Goal: Information Seeking & Learning: Learn about a topic

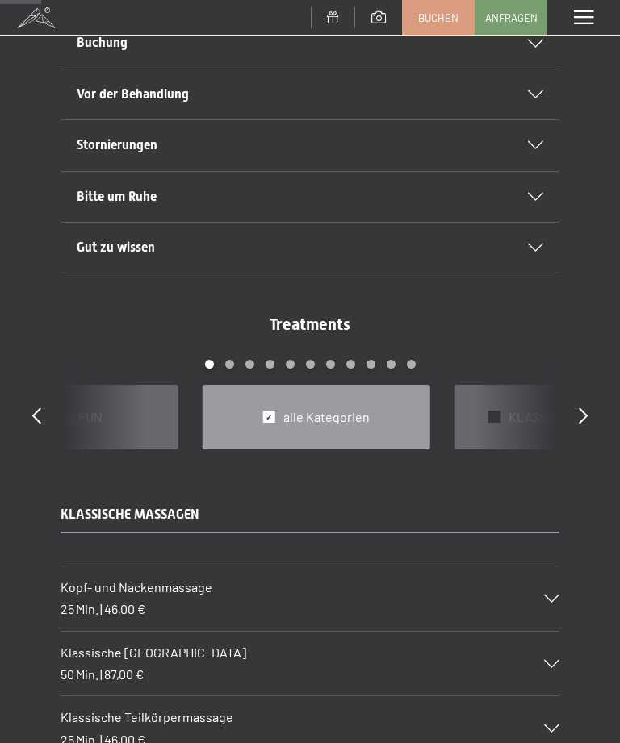
click at [580, 413] on div at bounding box center [583, 416] width 9 height 23
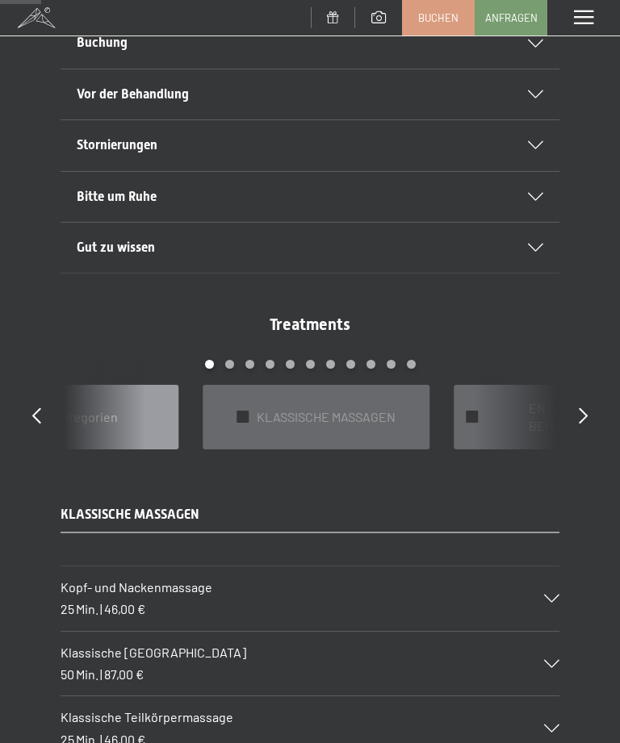
click at [586, 408] on icon at bounding box center [583, 416] width 9 height 16
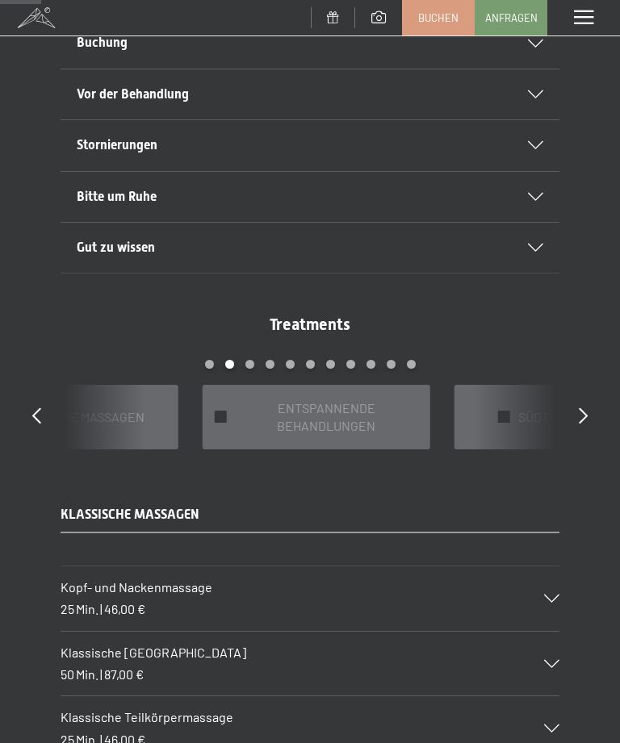
click at [586, 409] on icon at bounding box center [583, 416] width 9 height 16
click at [587, 408] on icon at bounding box center [583, 416] width 9 height 16
click at [588, 408] on icon at bounding box center [583, 416] width 9 height 16
click at [586, 411] on div at bounding box center [583, 416] width 9 height 23
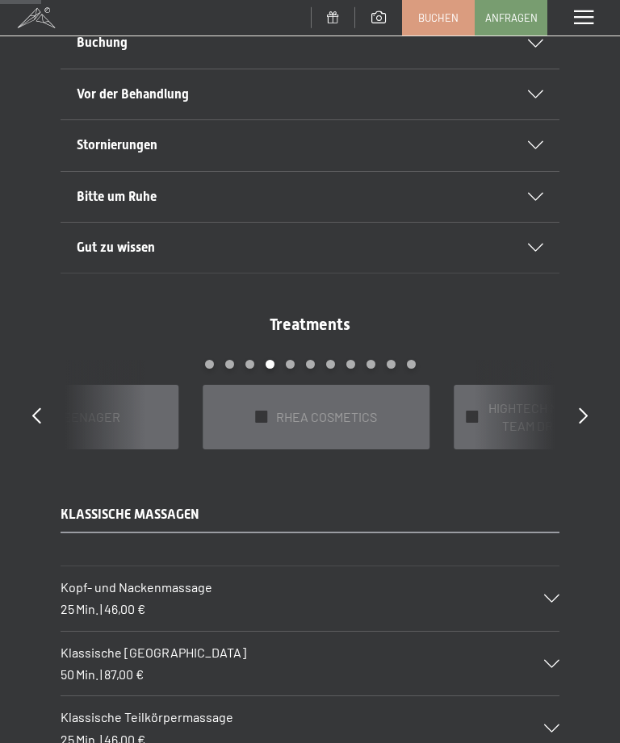
click at [583, 408] on icon at bounding box center [583, 416] width 9 height 16
click at [581, 412] on div at bounding box center [583, 416] width 9 height 23
click at [587, 408] on icon at bounding box center [583, 416] width 9 height 16
click at [588, 408] on icon at bounding box center [583, 416] width 9 height 16
click at [603, 398] on div "Treatments slide 13 to 15 of 22 ✓ WELLNESS-PAKETE ✓ FIT & FUN ✓ alle Kategorien…" at bounding box center [310, 381] width 620 height 136
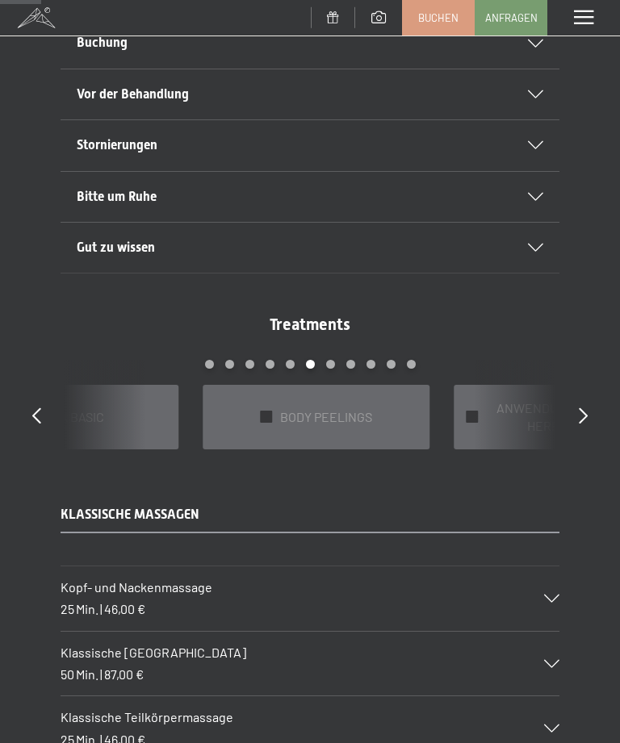
click at [583, 412] on div at bounding box center [583, 416] width 9 height 23
click at [586, 408] on icon at bounding box center [583, 416] width 9 height 16
click at [588, 412] on div at bounding box center [583, 416] width 9 height 23
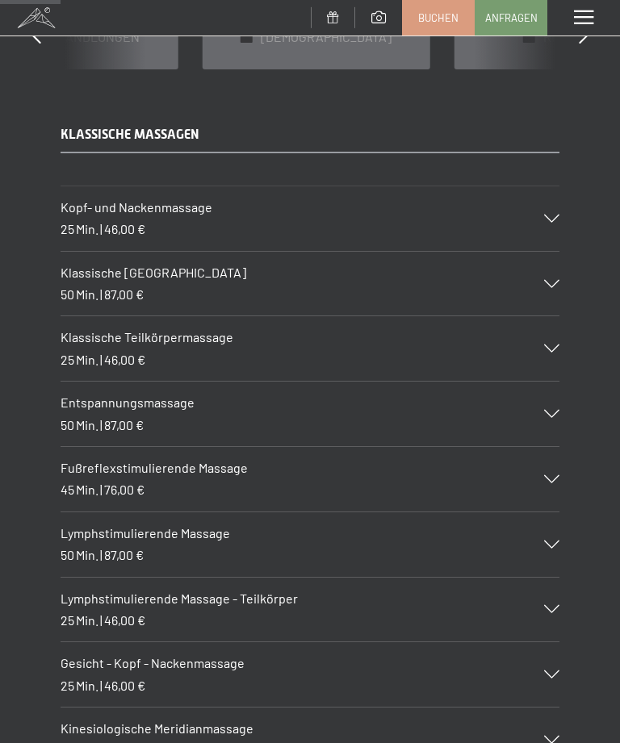
scroll to position [1189, 0]
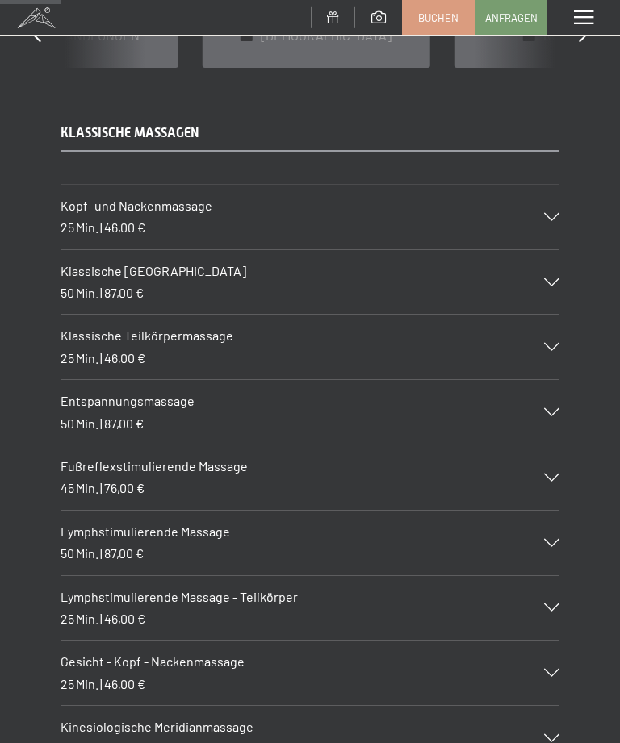
click at [552, 462] on div "Fußreflexstimulierende Massage 45 Min. | 76,00 €" at bounding box center [310, 477] width 499 height 65
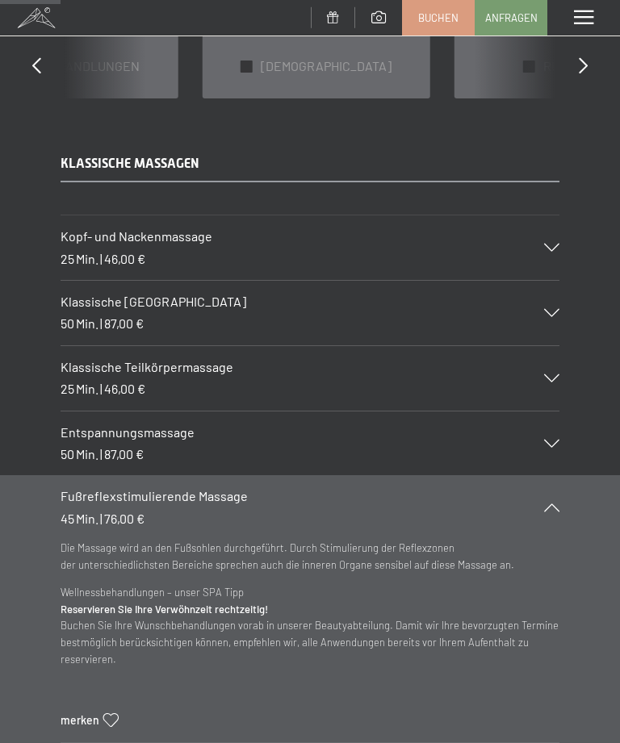
click at [554, 504] on icon at bounding box center [551, 508] width 15 height 8
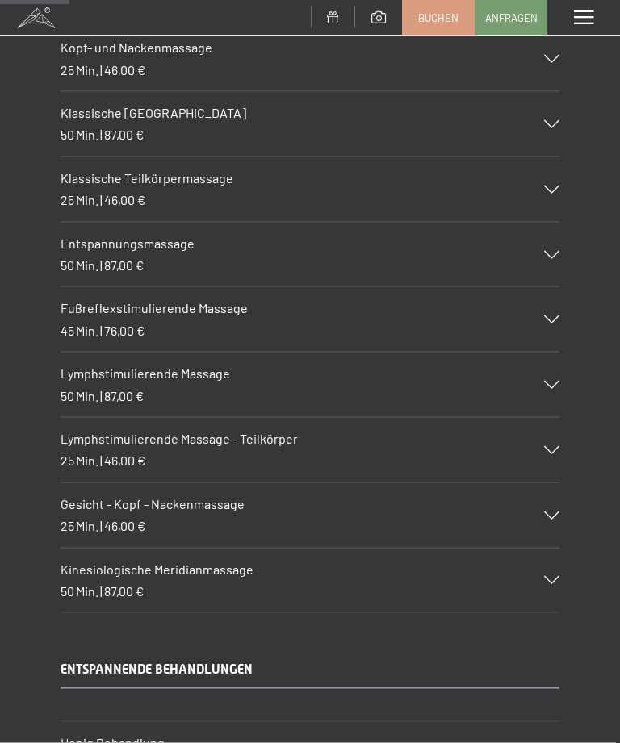
scroll to position [1378, 0]
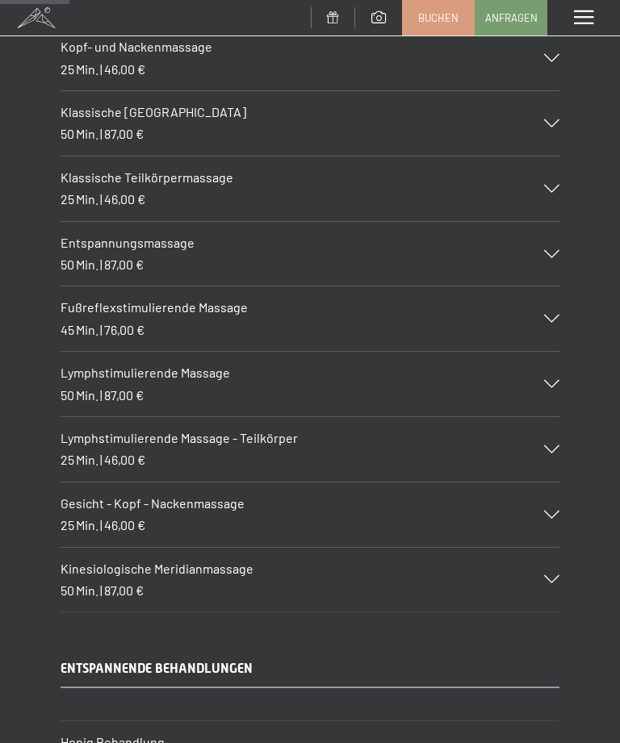
click at [552, 575] on icon at bounding box center [551, 579] width 15 height 8
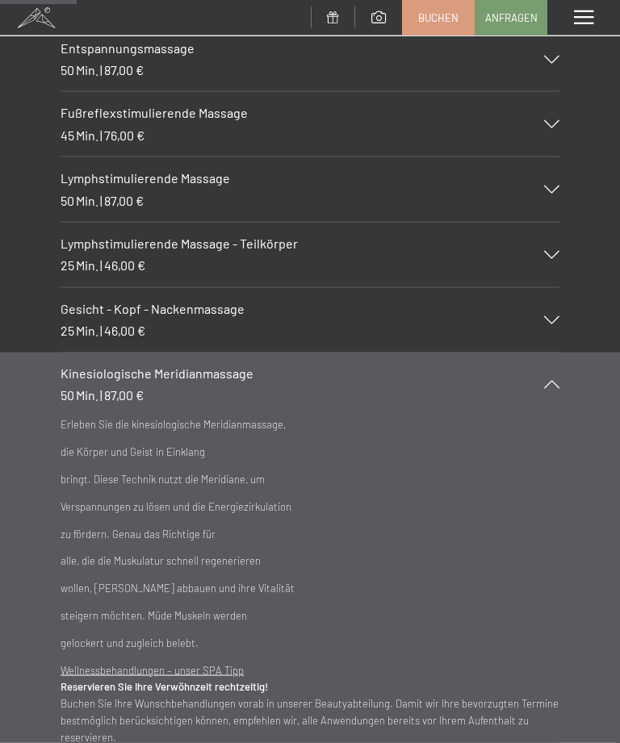
scroll to position [1575, 0]
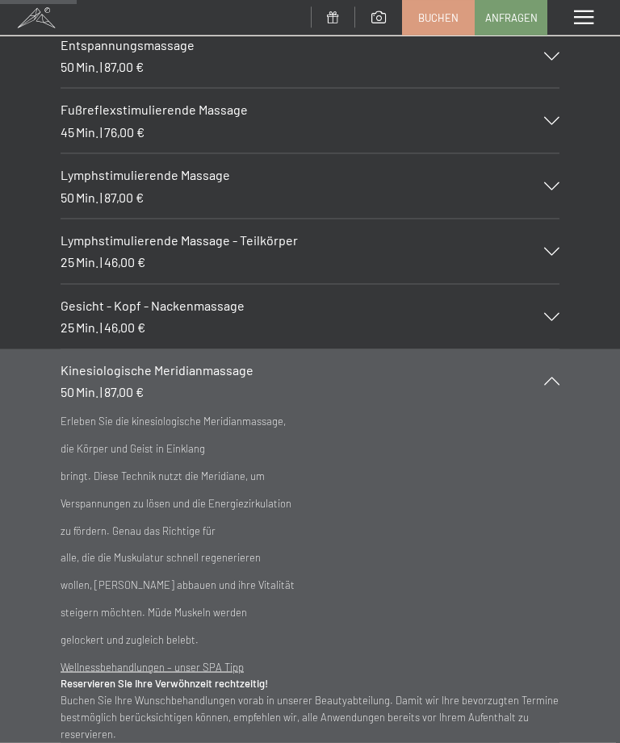
click at [559, 377] on div at bounding box center [542, 381] width 36 height 8
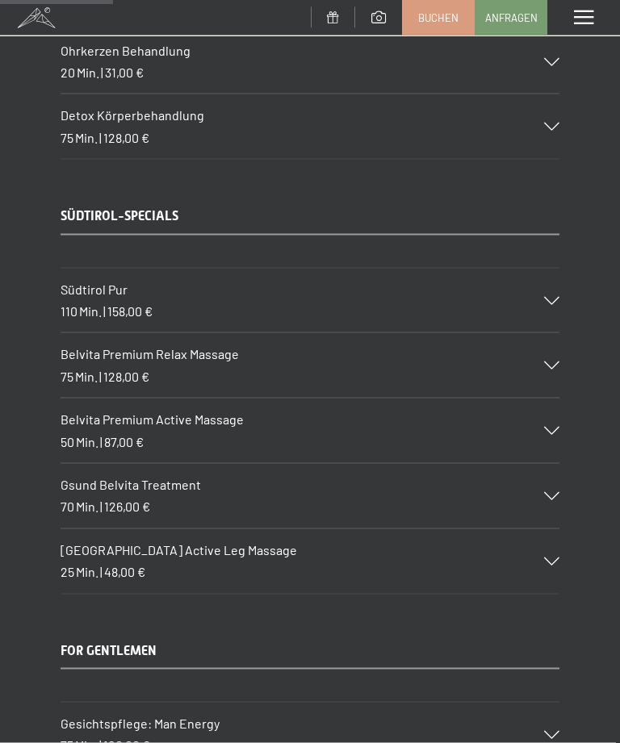
scroll to position [2236, 0]
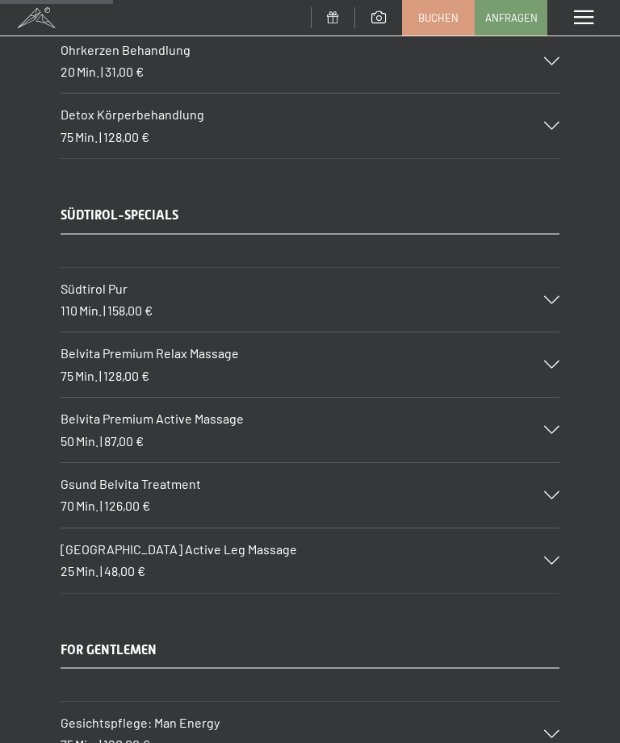
click at [548, 426] on icon at bounding box center [551, 430] width 15 height 8
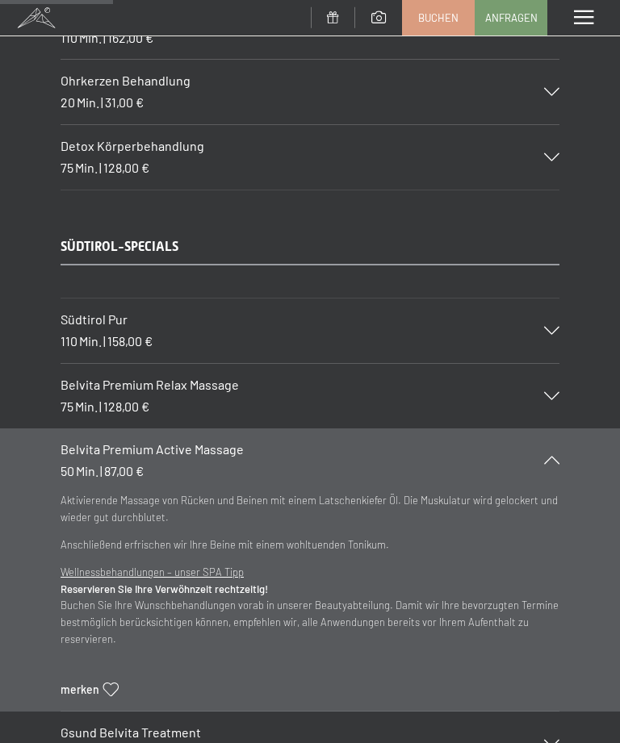
click at [551, 456] on icon at bounding box center [551, 460] width 15 height 8
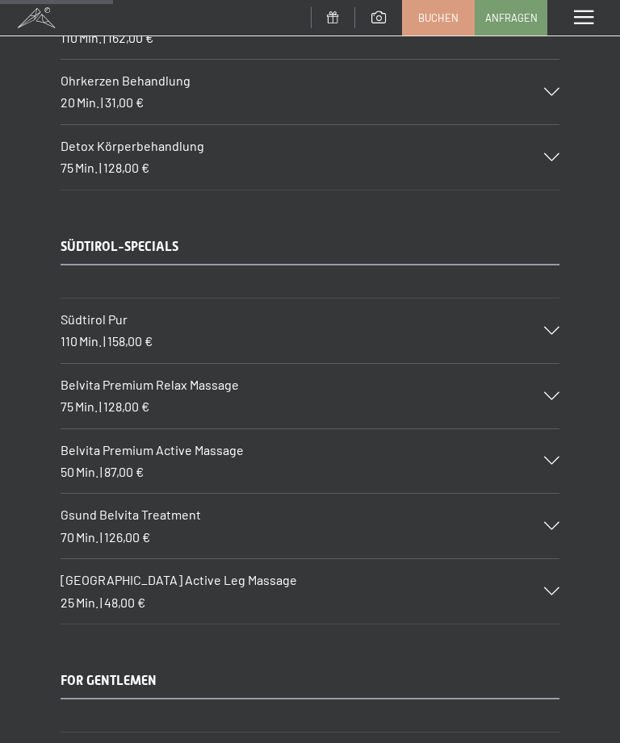
click at [542, 522] on div at bounding box center [542, 526] width 36 height 8
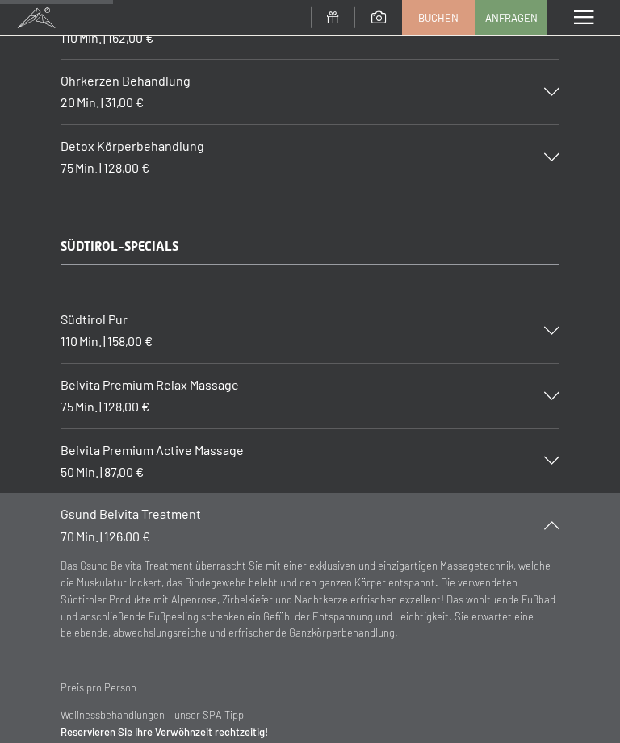
click at [556, 500] on div "Gsund Belvita Treatment 70 Min. | 126,00 €" at bounding box center [310, 525] width 499 height 65
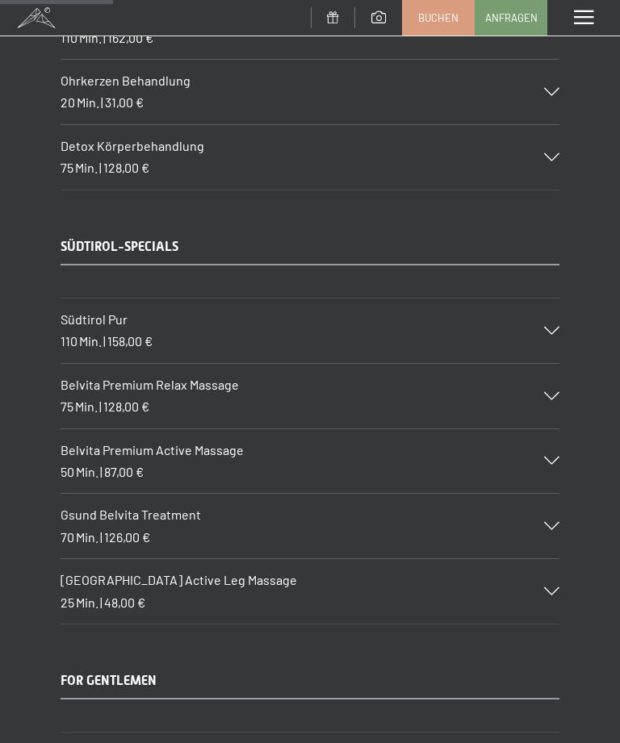
click at [546, 588] on icon at bounding box center [551, 592] width 15 height 8
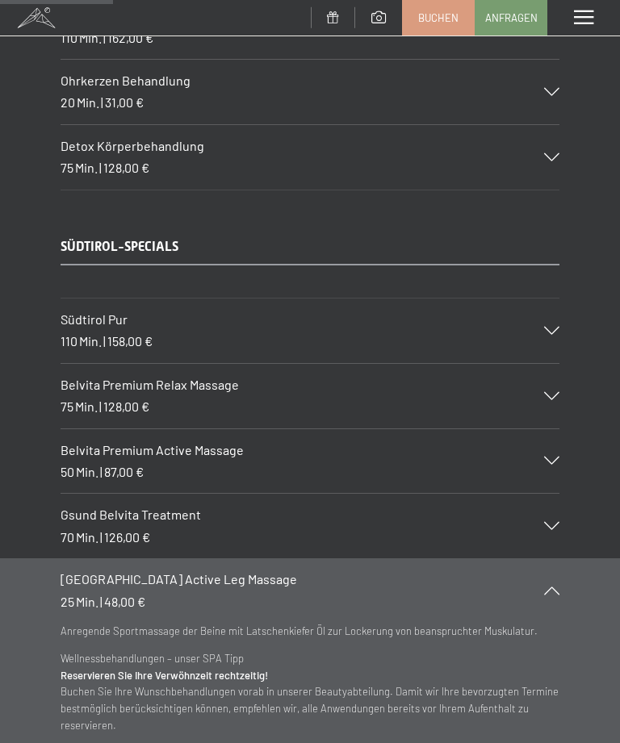
click at [558, 563] on div "Belvita Mountain Active Leg Massage 25 Min. | 48,00 €" at bounding box center [310, 590] width 499 height 65
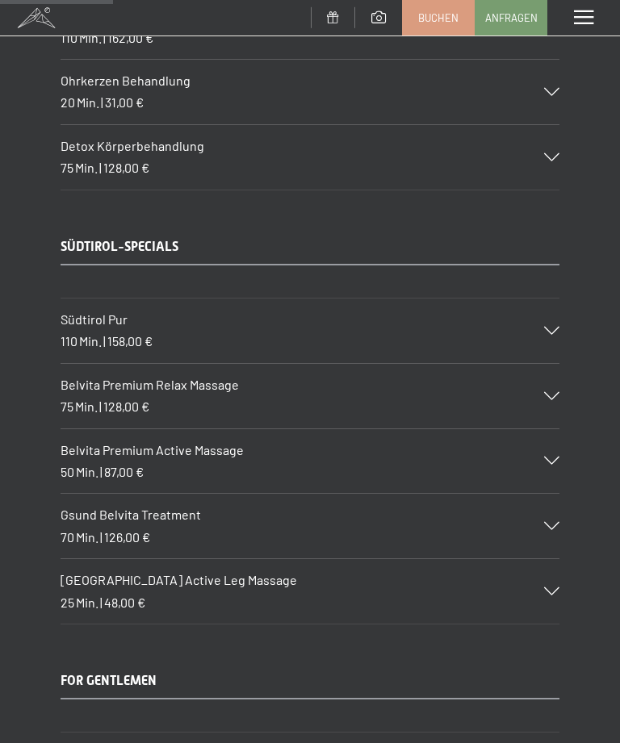
click at [546, 299] on div "Südtirol Pur 110 Min. | 158,00 €" at bounding box center [310, 331] width 499 height 65
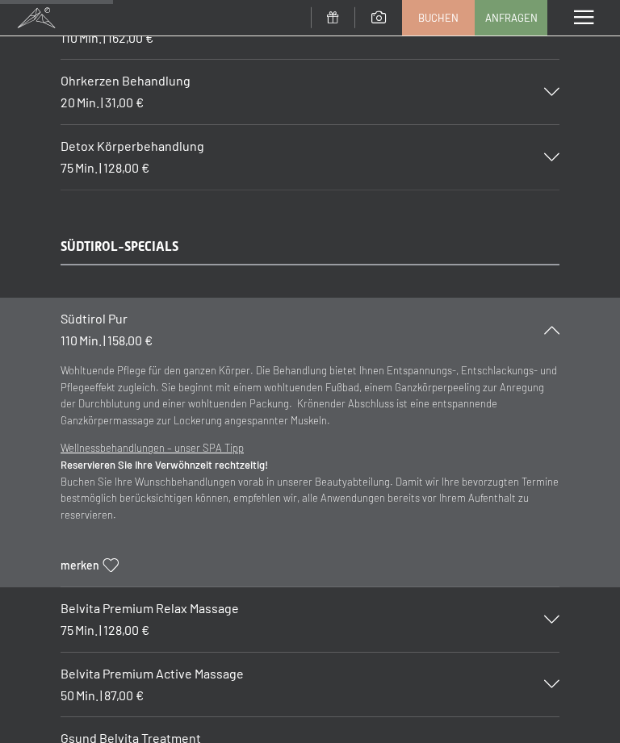
click at [550, 326] on icon at bounding box center [551, 330] width 15 height 8
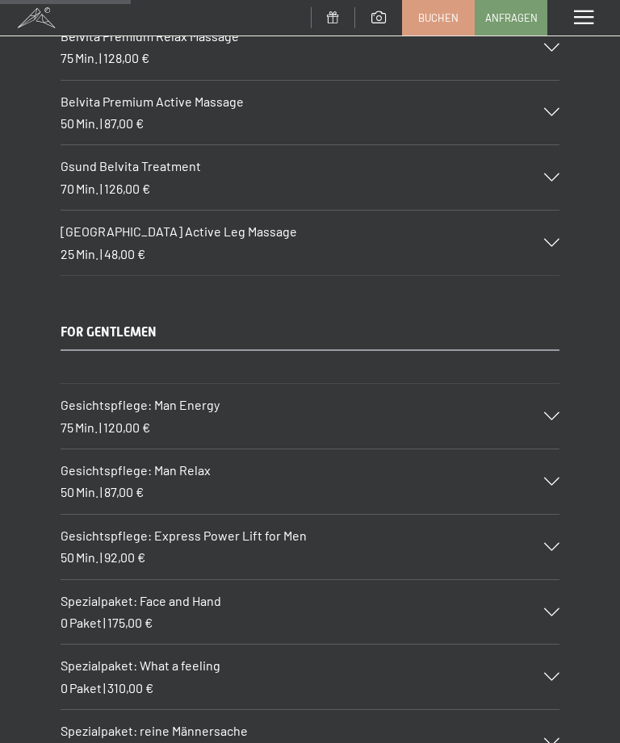
scroll to position [2585, 0]
click at [546, 173] on icon at bounding box center [551, 177] width 15 height 8
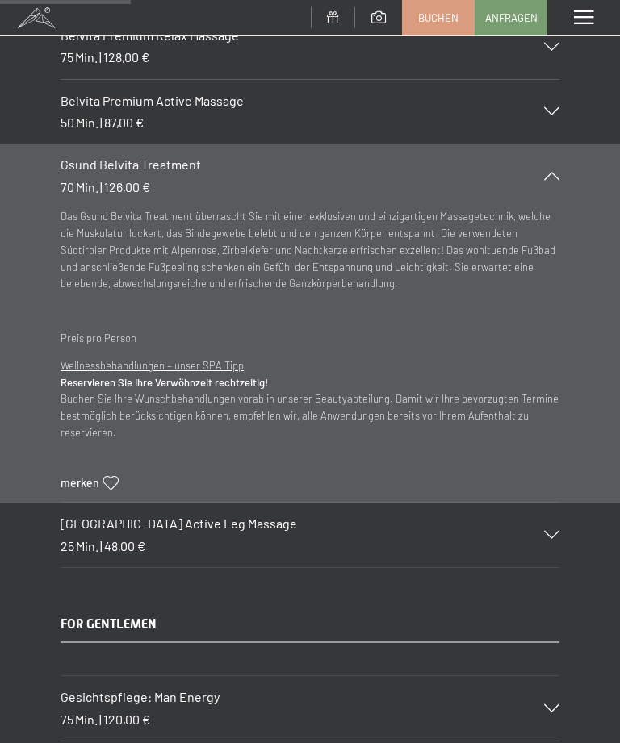
click at [550, 172] on icon at bounding box center [551, 176] width 15 height 8
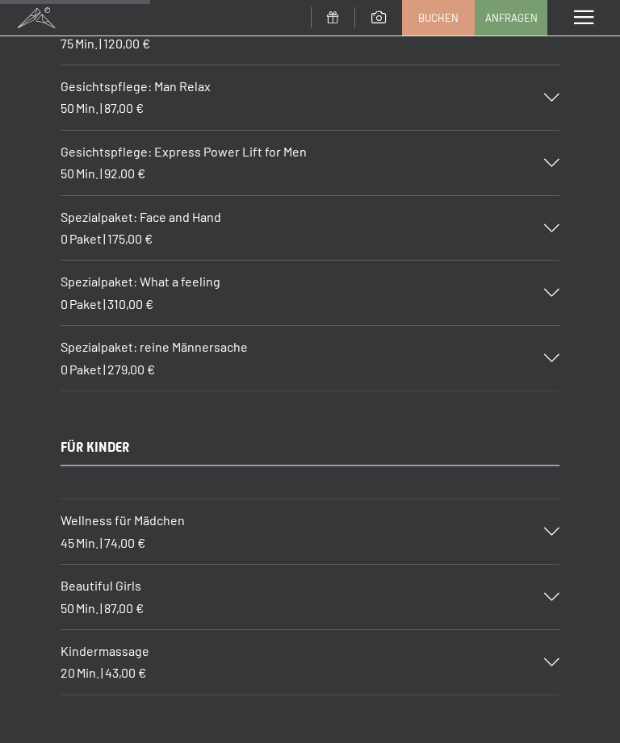
scroll to position [2969, 0]
click at [551, 288] on icon at bounding box center [551, 292] width 15 height 8
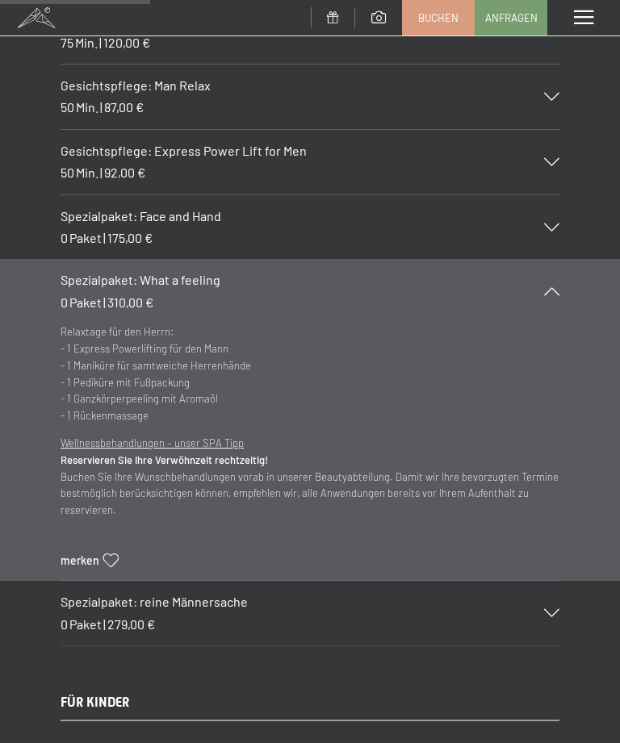
click at [558, 287] on icon at bounding box center [551, 291] width 15 height 8
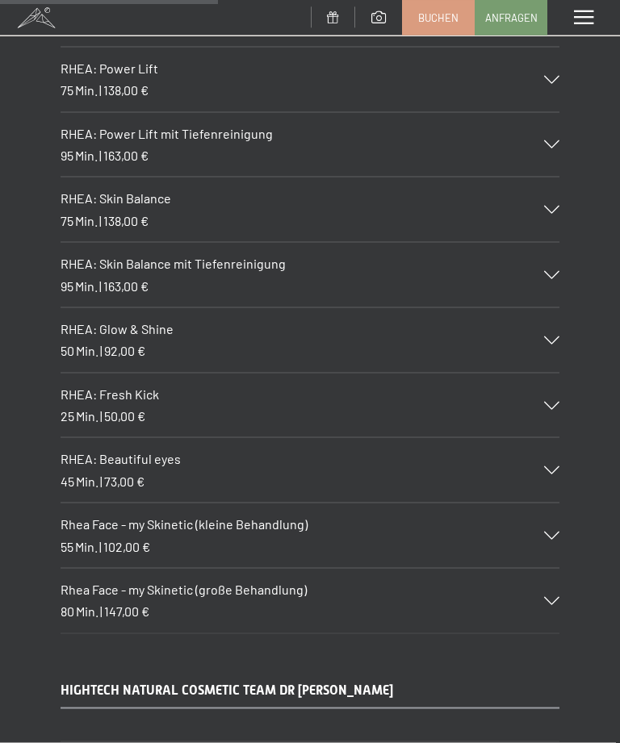
scroll to position [4367, 0]
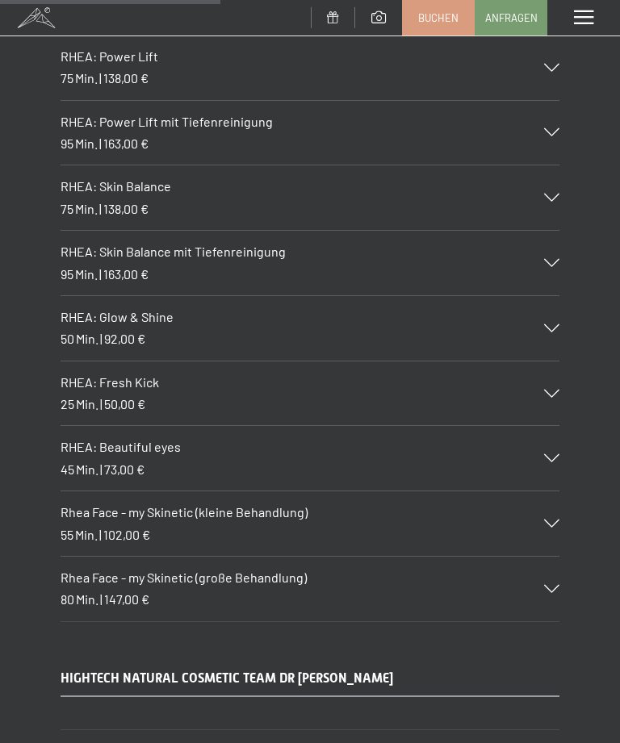
click at [549, 259] on icon at bounding box center [551, 263] width 15 height 8
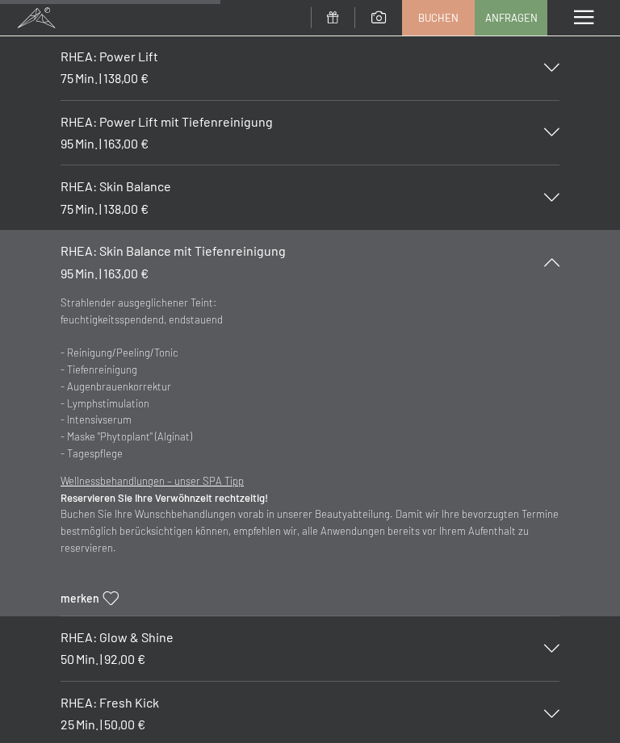
click at [545, 230] on div "RHEA: Skin Balance mit Tiefenreinigung 95 Min. | 163,00 €" at bounding box center [310, 262] width 499 height 65
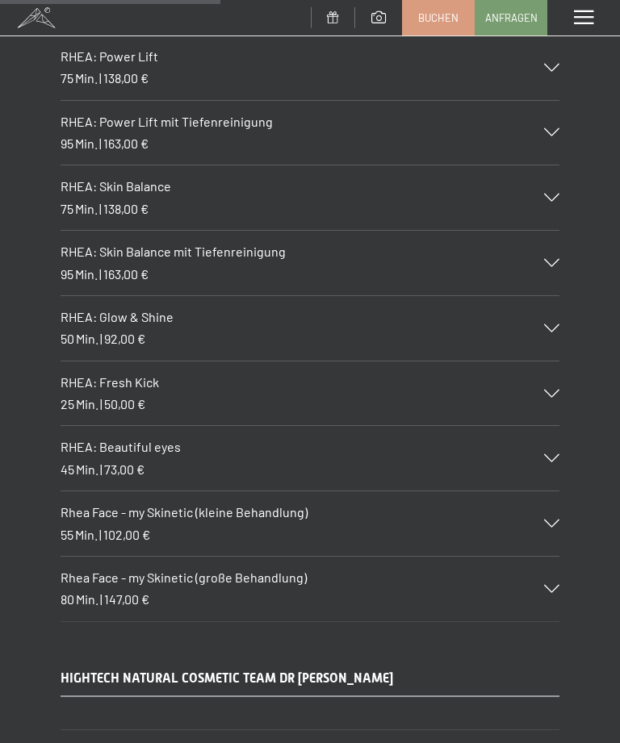
click at [549, 194] on icon at bounding box center [551, 198] width 15 height 8
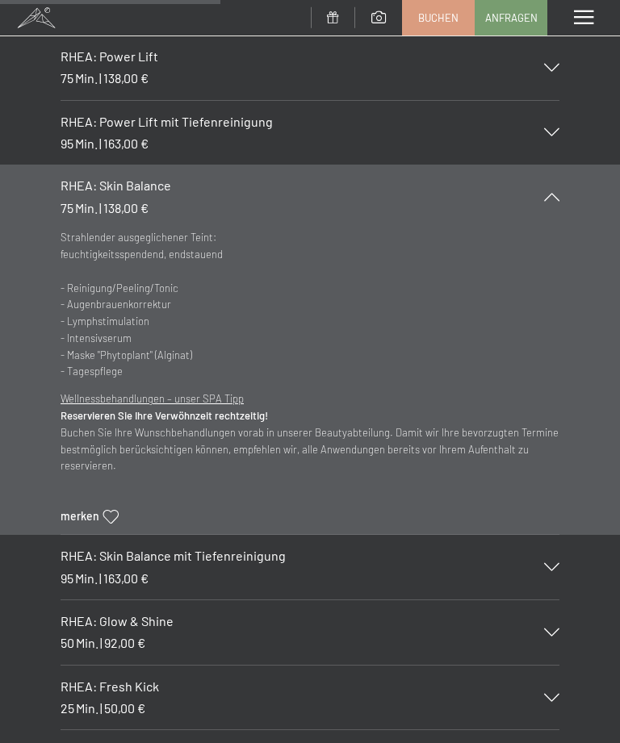
click at [548, 165] on div "RHEA: Skin Balance 75 Min. | 138,00 €" at bounding box center [310, 197] width 499 height 65
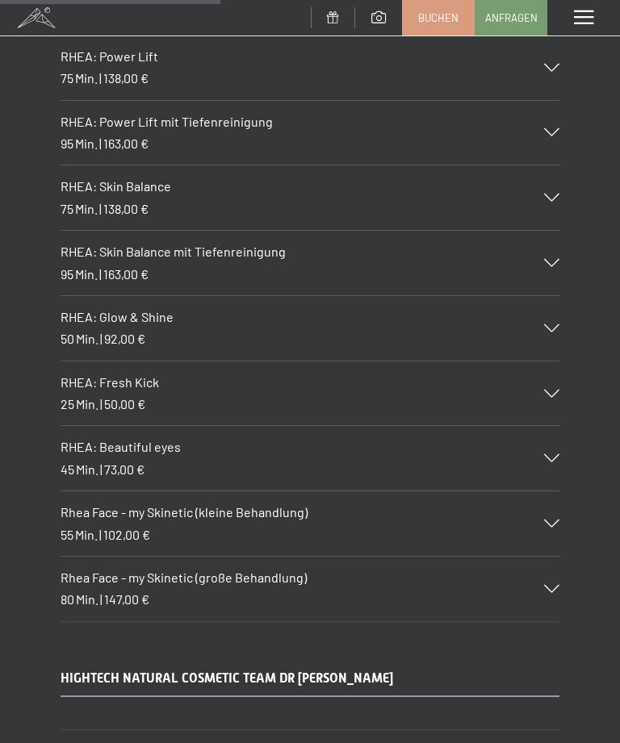
click at [554, 101] on div "RHEA: Power Lift mit Tiefenreinigung 95 Min. | 163,00 €" at bounding box center [310, 133] width 499 height 65
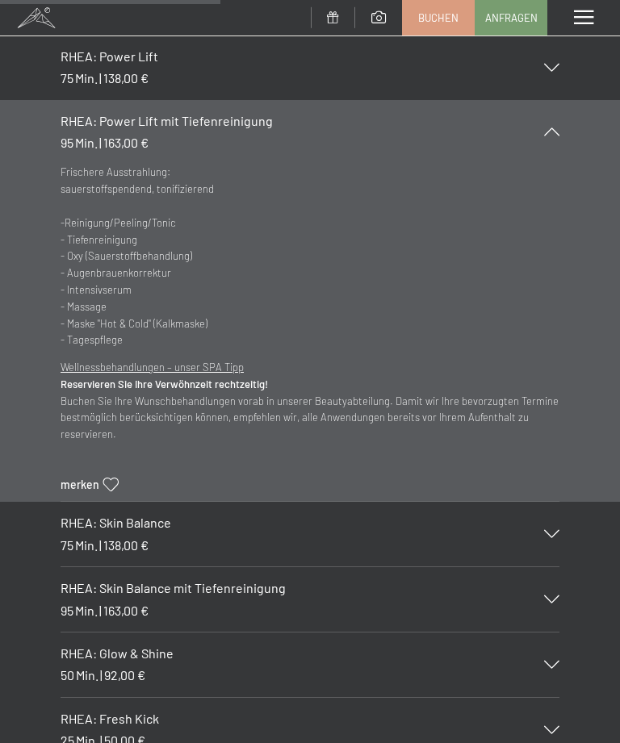
click at [558, 128] on icon at bounding box center [551, 132] width 15 height 8
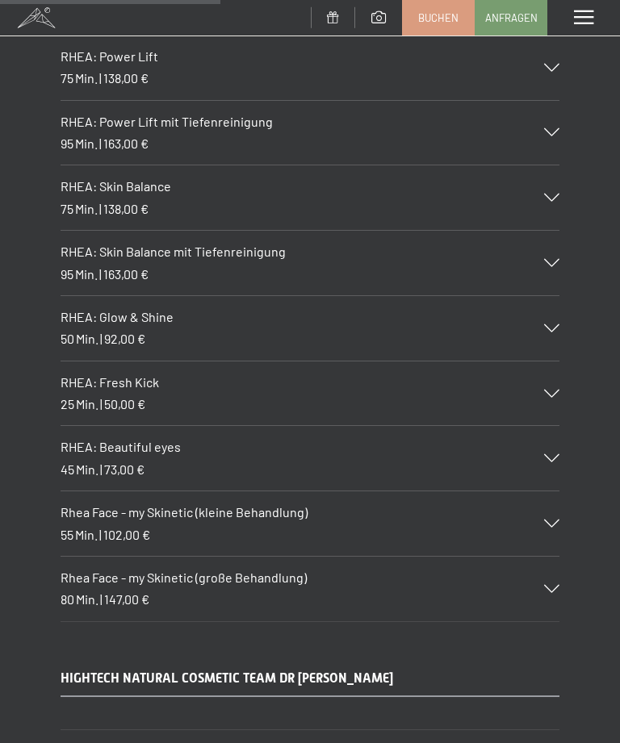
click at [551, 231] on div "RHEA: Skin Balance mit Tiefenreinigung 95 Min. | 163,00 €" at bounding box center [310, 263] width 499 height 65
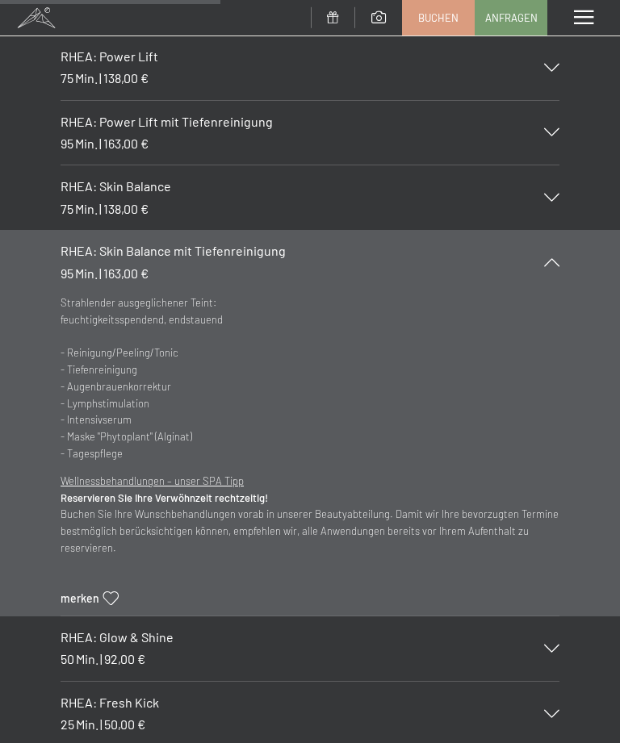
click at [557, 258] on icon at bounding box center [551, 262] width 15 height 8
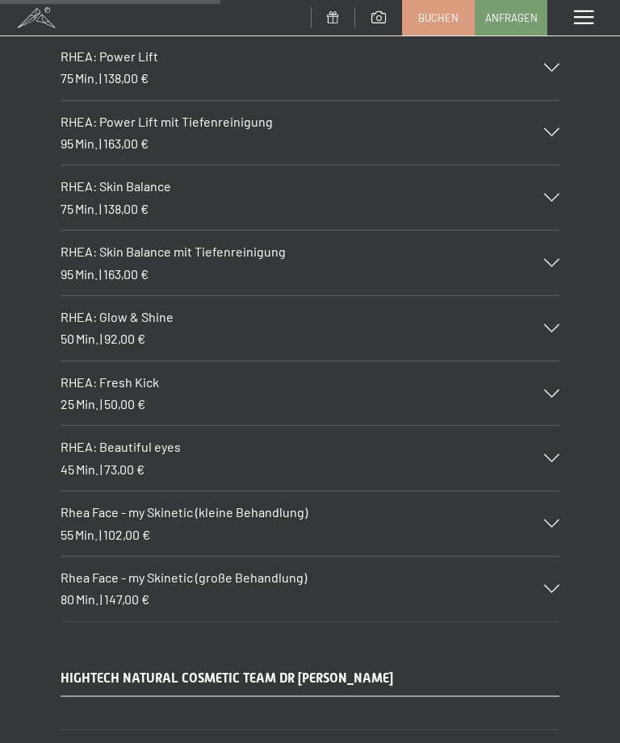
click at [551, 128] on icon at bounding box center [551, 132] width 15 height 8
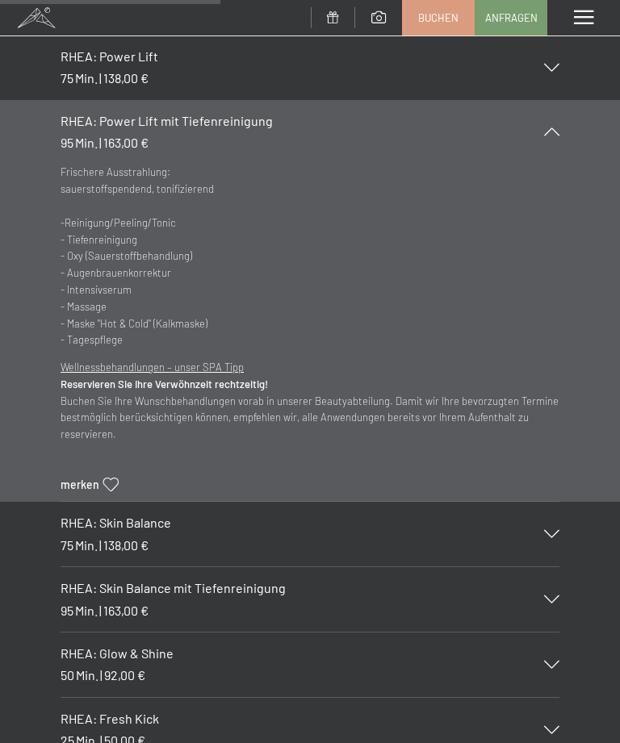
click at [554, 128] on icon at bounding box center [551, 132] width 15 height 8
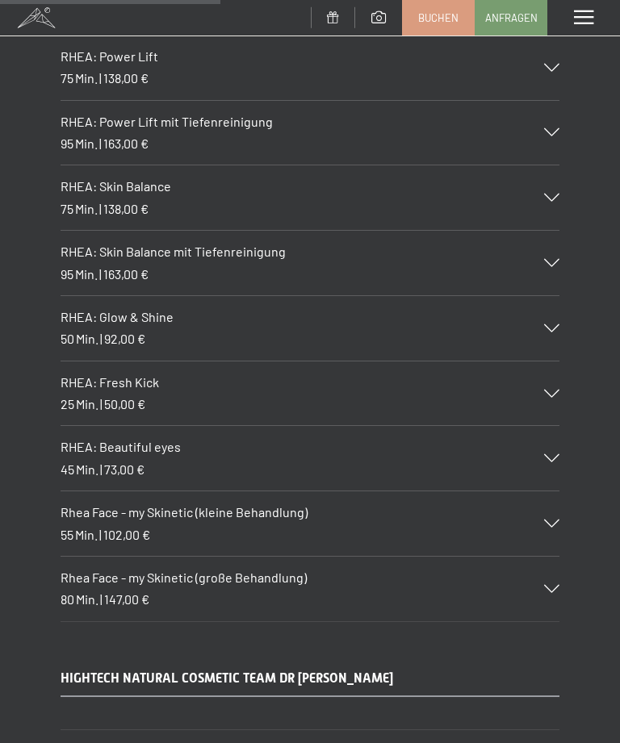
click at [552, 324] on icon at bounding box center [551, 328] width 15 height 8
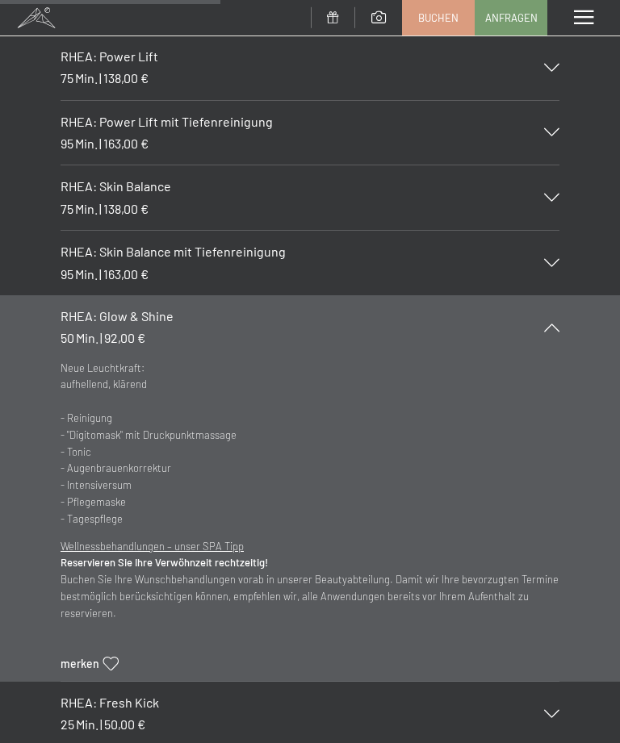
click at [554, 324] on icon at bounding box center [551, 328] width 15 height 8
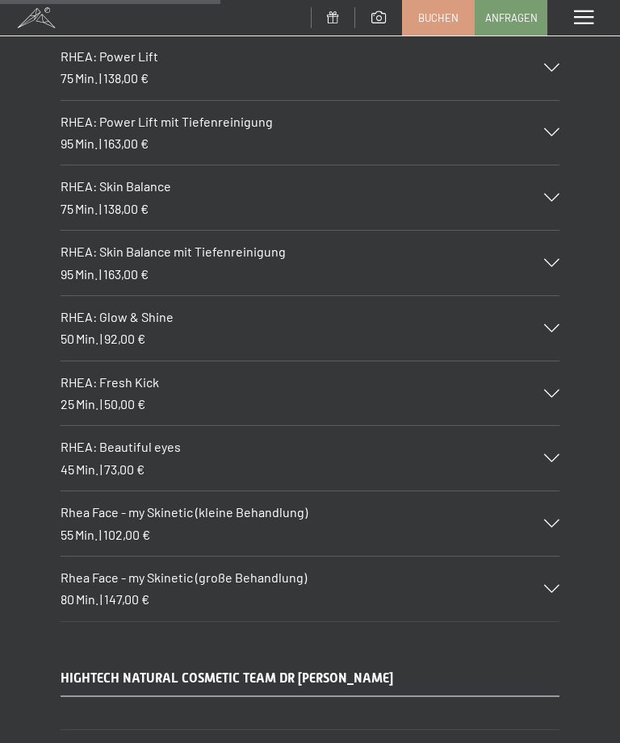
click at [556, 390] on icon at bounding box center [551, 394] width 15 height 8
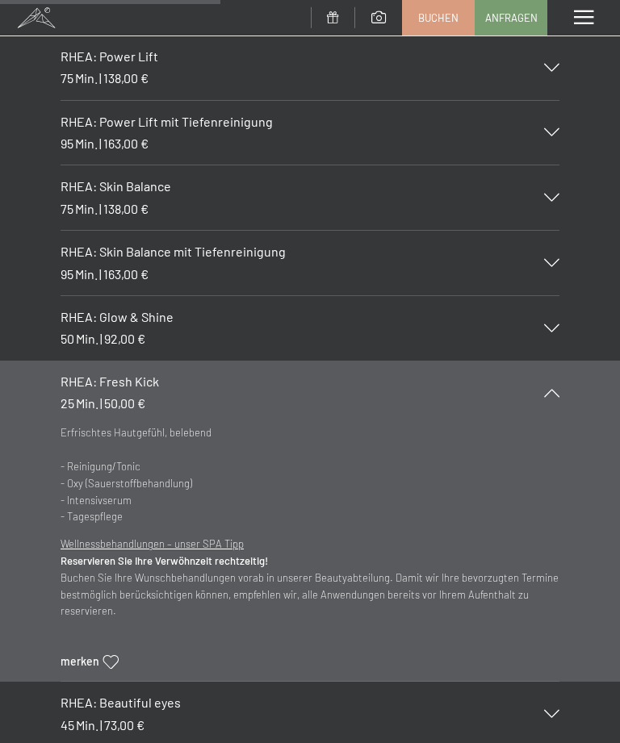
click at [557, 389] on icon at bounding box center [551, 393] width 15 height 8
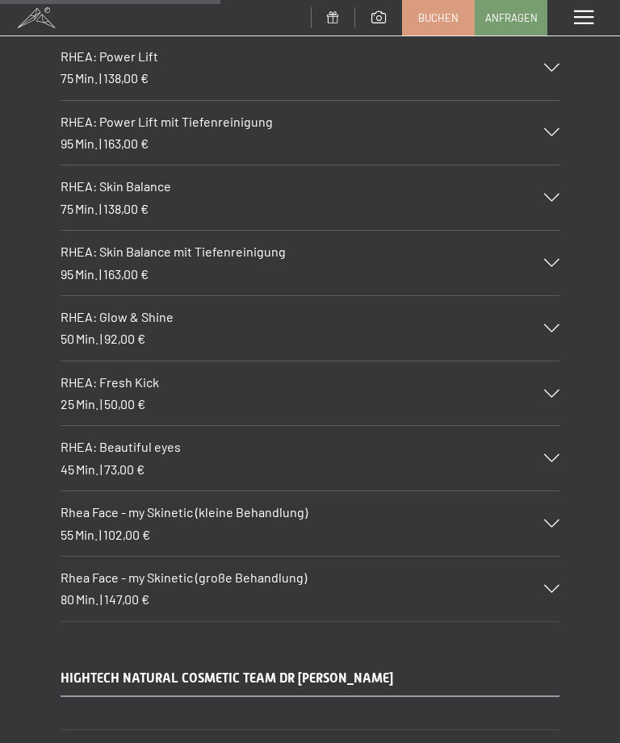
click at [557, 491] on div "Rhea Face - my Skinetic (kleine Behandlung) 55 Min. | 102,00 €" at bounding box center [310, 523] width 499 height 65
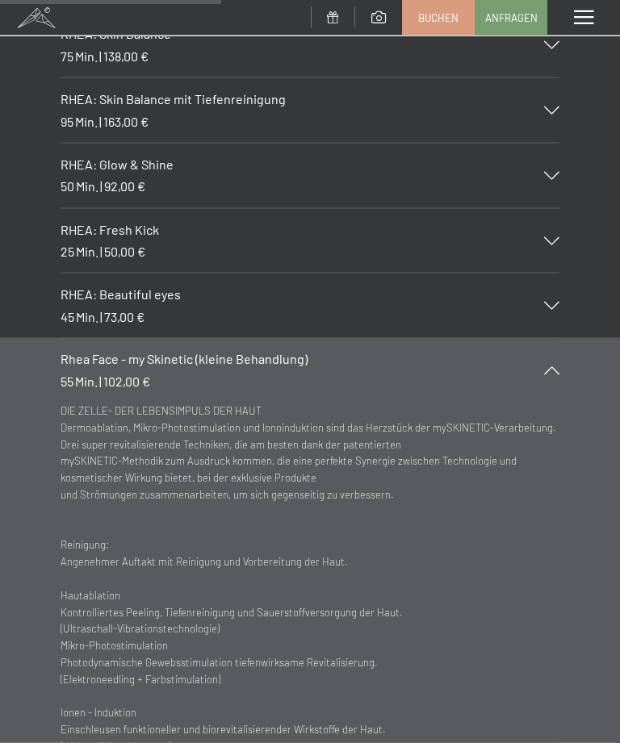
scroll to position [4501, 0]
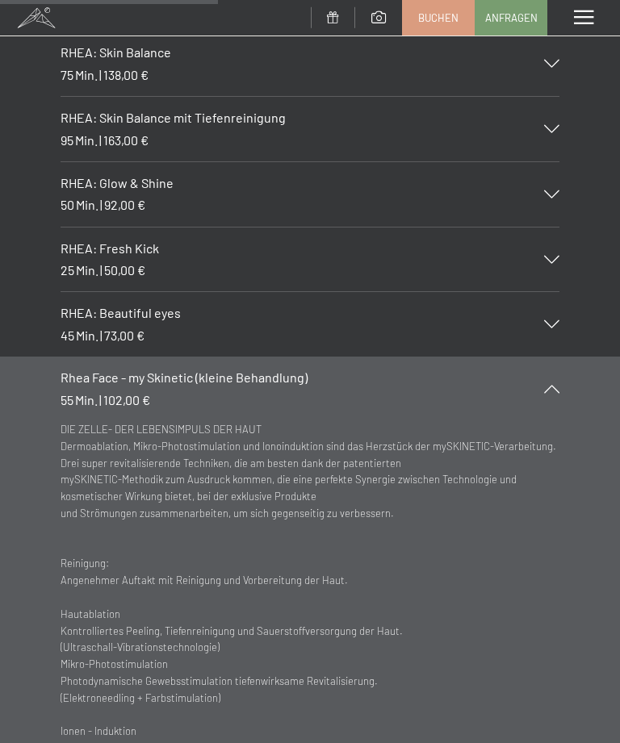
click at [557, 385] on icon at bounding box center [551, 389] width 15 height 8
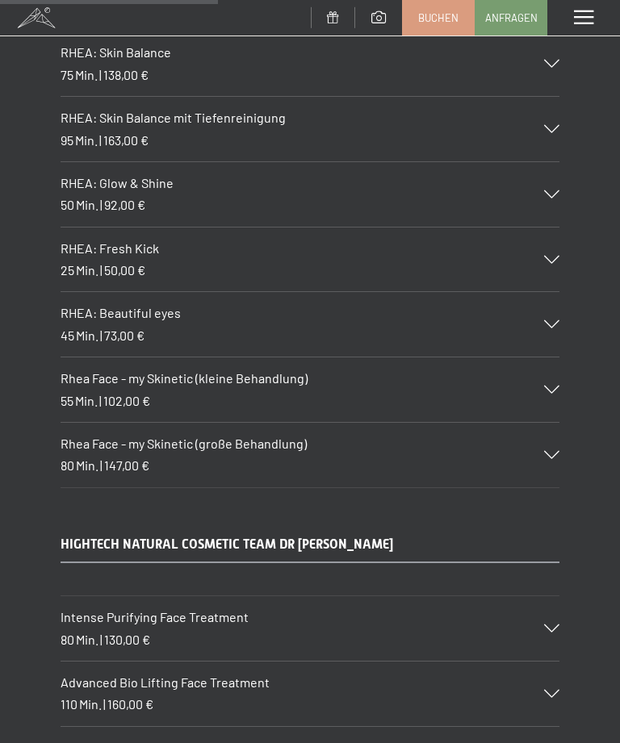
click at [554, 451] on icon at bounding box center [551, 455] width 15 height 8
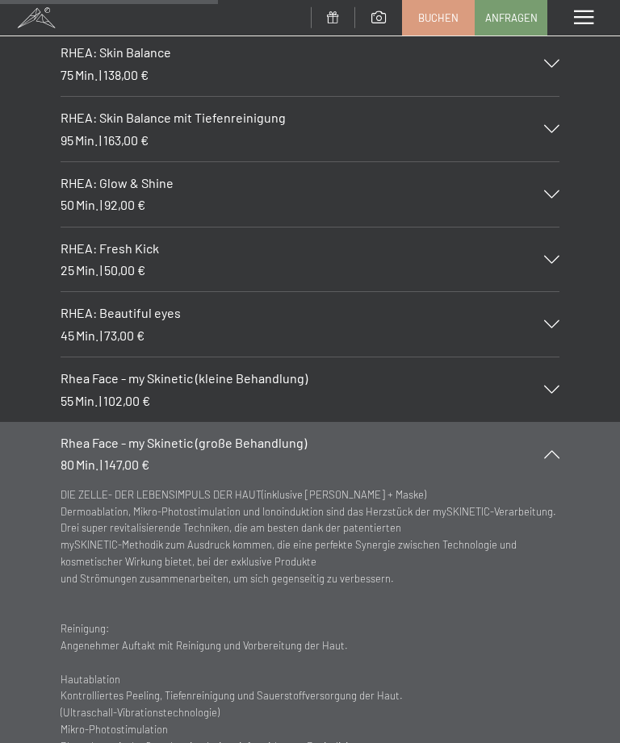
scroll to position [4521, 0]
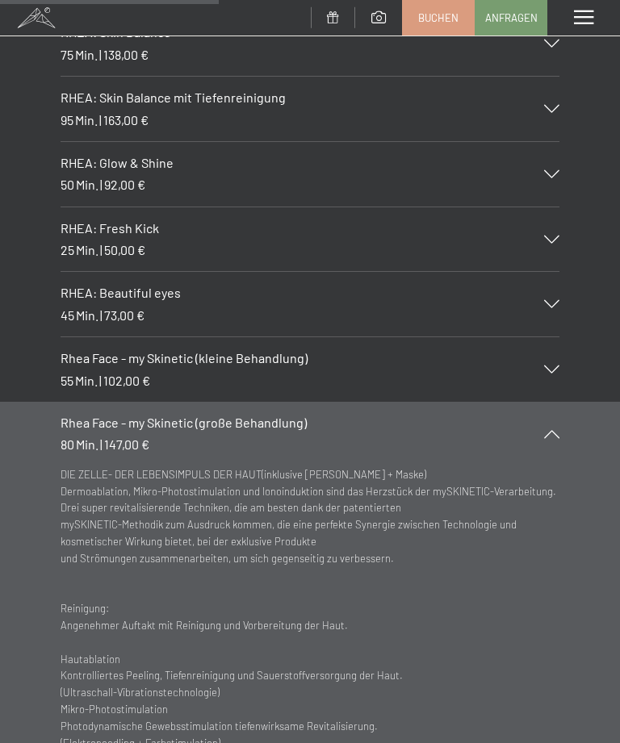
click at [558, 430] on icon at bounding box center [551, 434] width 15 height 8
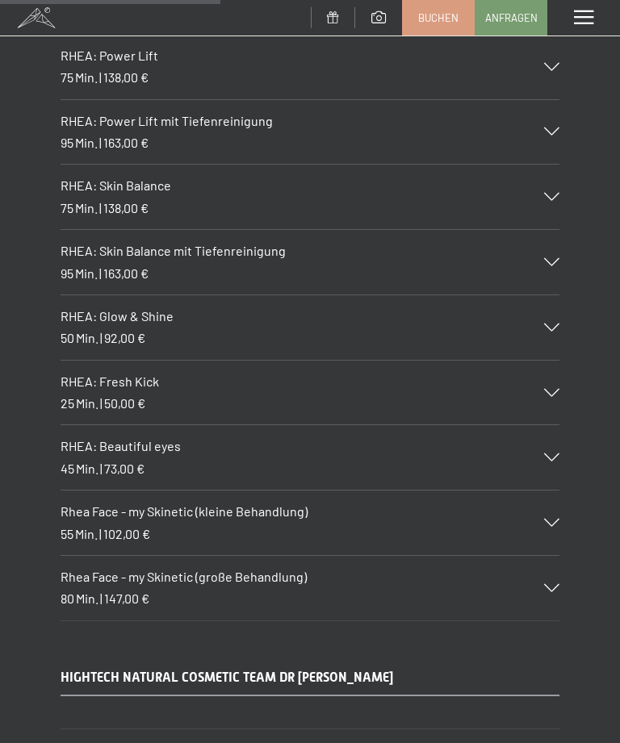
scroll to position [4373, 0]
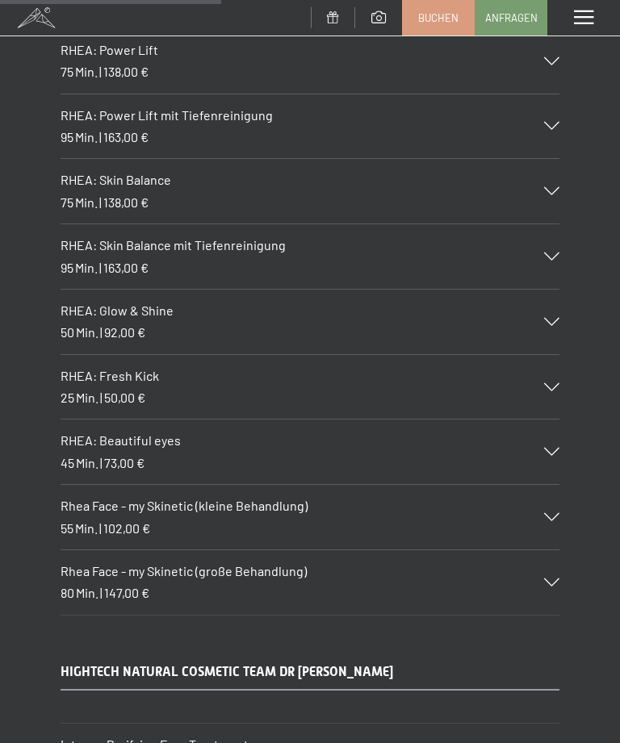
click at [572, 60] on div "RHEA COSMETICS RHEA: Total - Zone 75 Min. | 138,00 € Intensive Behandlung der d…" at bounding box center [310, 161] width 620 height 909
click at [552, 94] on div "RHEA: Power Lift mit Tiefenreinigung 95 Min. | 163,00 €" at bounding box center [310, 126] width 499 height 65
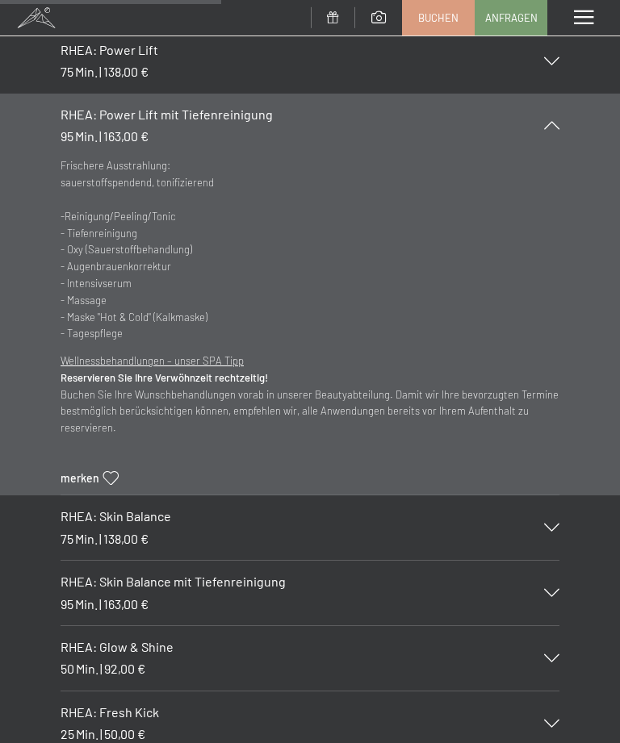
click at [548, 94] on div "RHEA: Power Lift mit Tiefenreinigung 95 Min. | 163,00 €" at bounding box center [310, 126] width 499 height 65
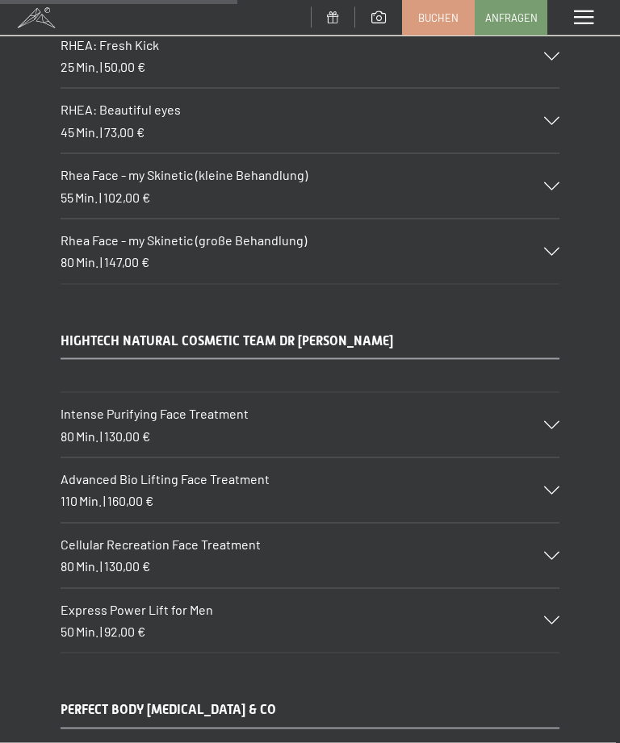
scroll to position [4706, 0]
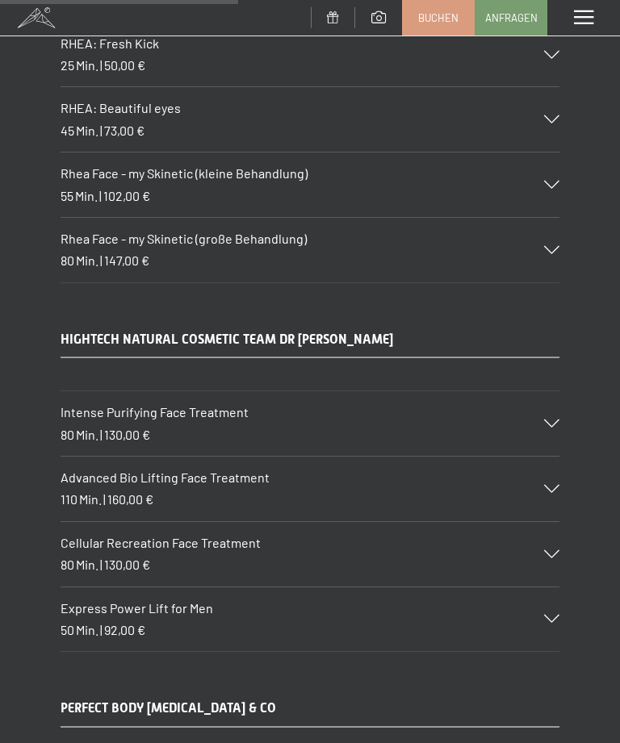
click at [556, 420] on icon at bounding box center [551, 424] width 15 height 8
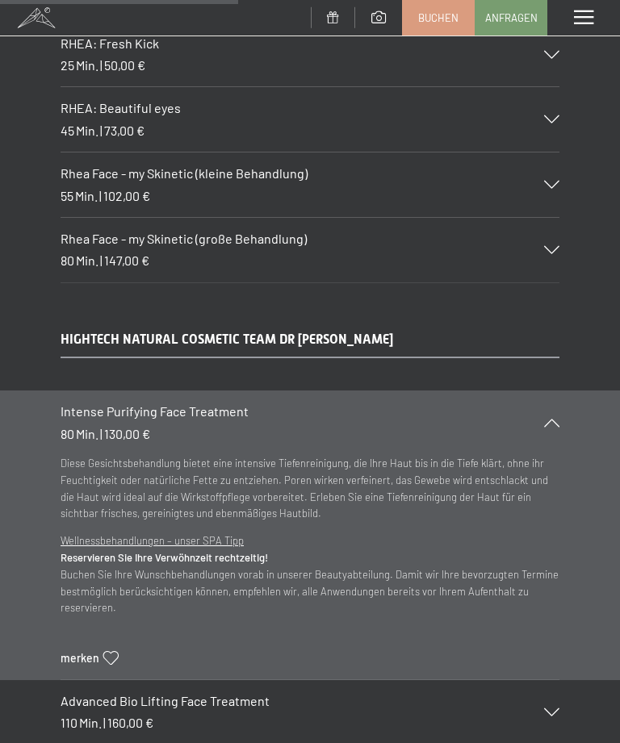
click at [557, 419] on icon at bounding box center [551, 423] width 15 height 8
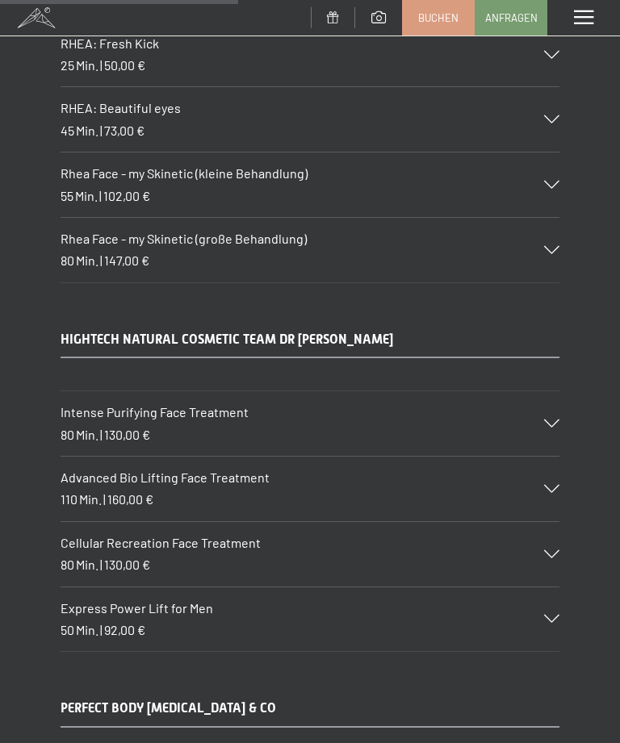
click at [556, 457] on div "Advanced Bio Lifting Face Treatment 110 Min. | 160,00 €" at bounding box center [310, 489] width 499 height 65
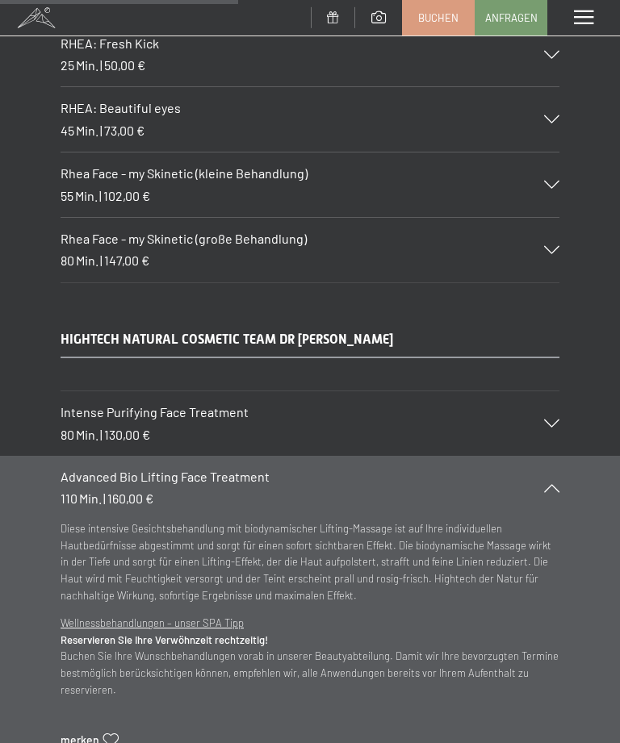
click at [554, 456] on div "Advanced Bio Lifting Face Treatment 110 Min. | 160,00 €" at bounding box center [310, 488] width 499 height 65
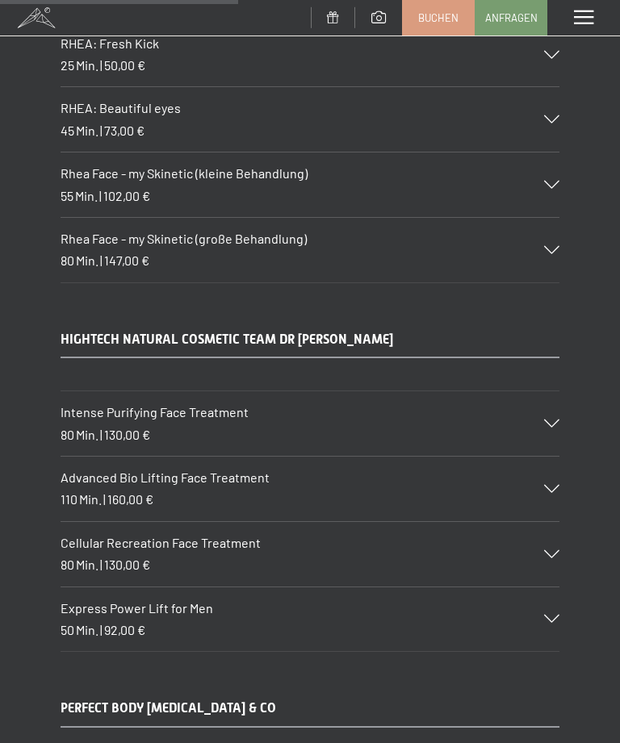
click at [554, 550] on icon at bounding box center [551, 554] width 15 height 8
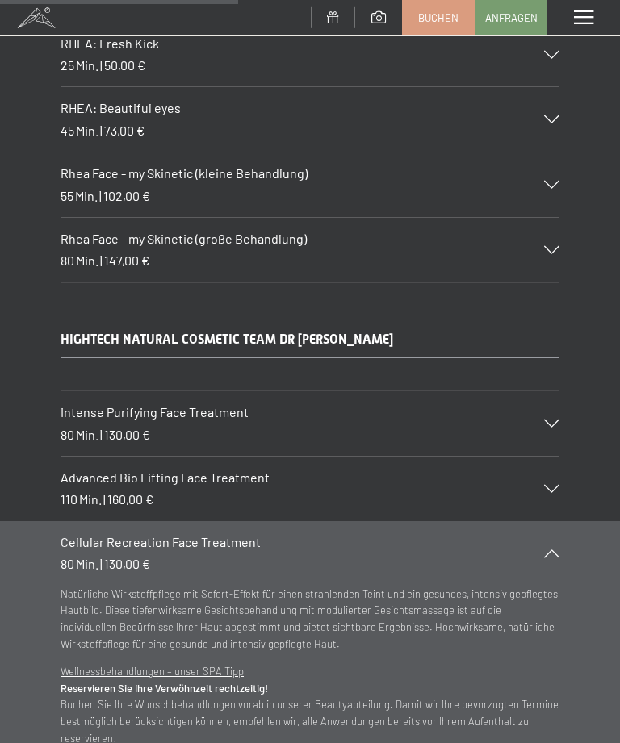
click at [554, 550] on icon at bounding box center [551, 554] width 15 height 8
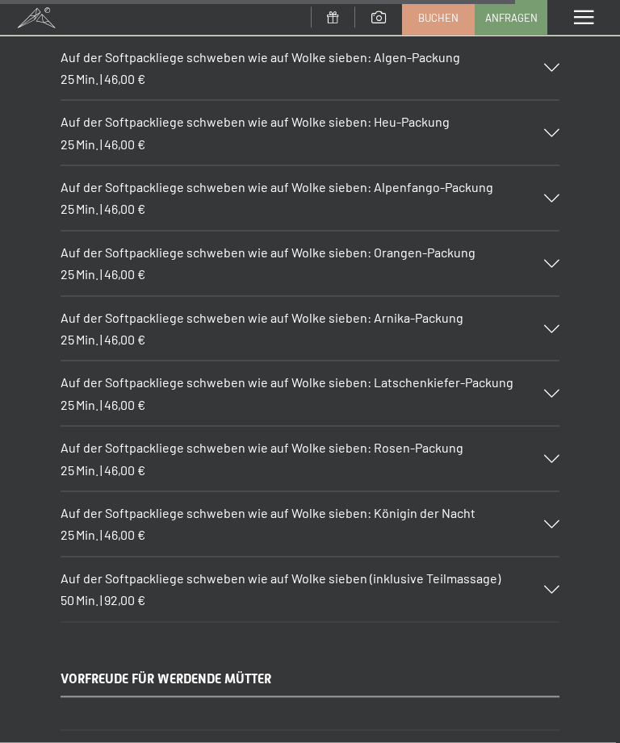
scroll to position [10189, 0]
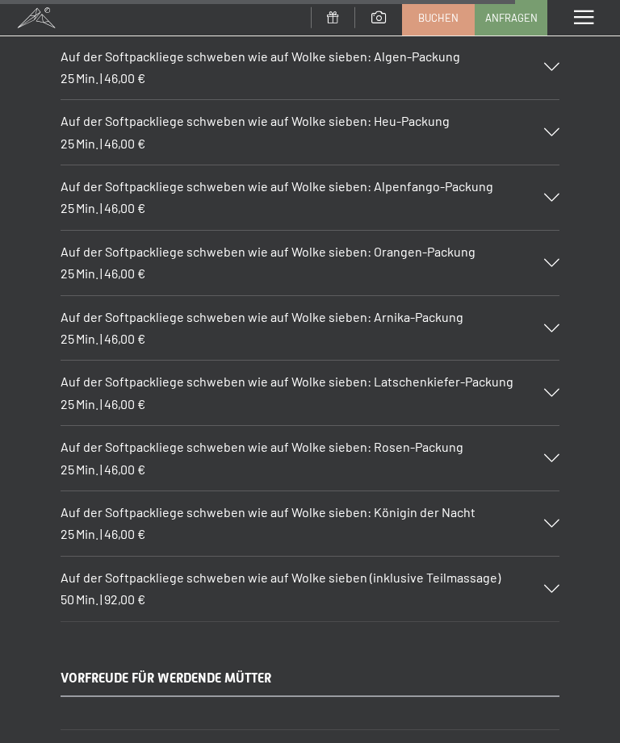
click at [557, 557] on div "Auf der Softpackliege schweben wie auf Wolke sieben (inklusive Teilmassage) 50 …" at bounding box center [310, 589] width 499 height 65
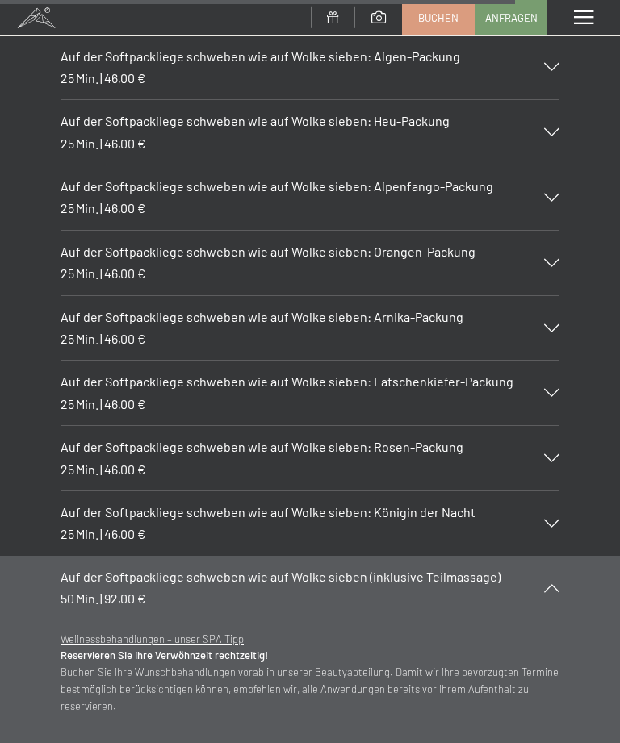
click at [558, 556] on div "Auf der Softpackliege schweben wie auf Wolke sieben (inklusive Teilmassage) 50 …" at bounding box center [310, 588] width 499 height 65
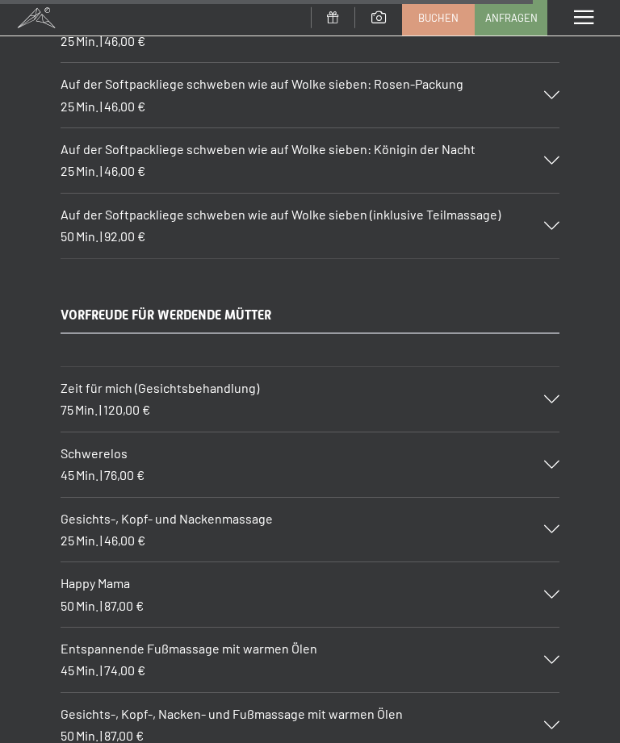
scroll to position [10551, 0]
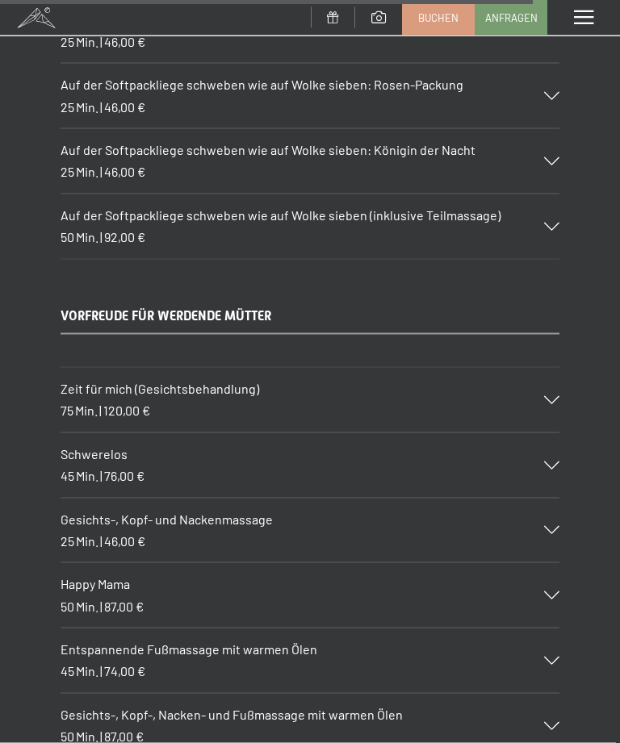
click at [548, 396] on icon at bounding box center [551, 400] width 15 height 8
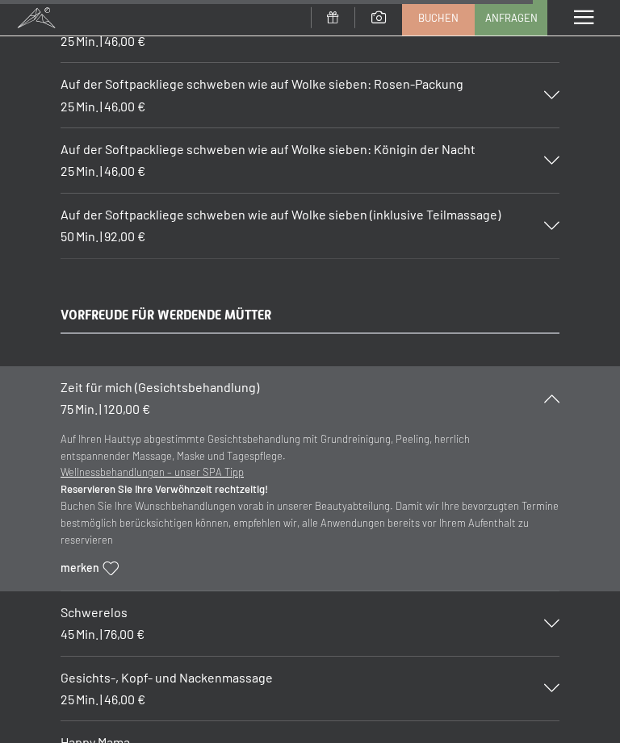
click at [551, 366] on div "Zeit für mich (Gesichtsbehandlung) 75 Min. | 120,00 €" at bounding box center [310, 398] width 499 height 65
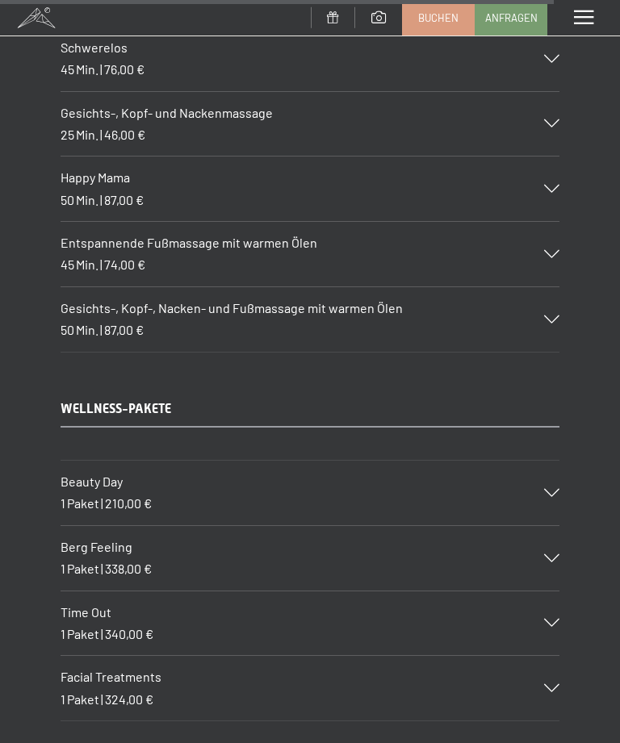
scroll to position [10959, 0]
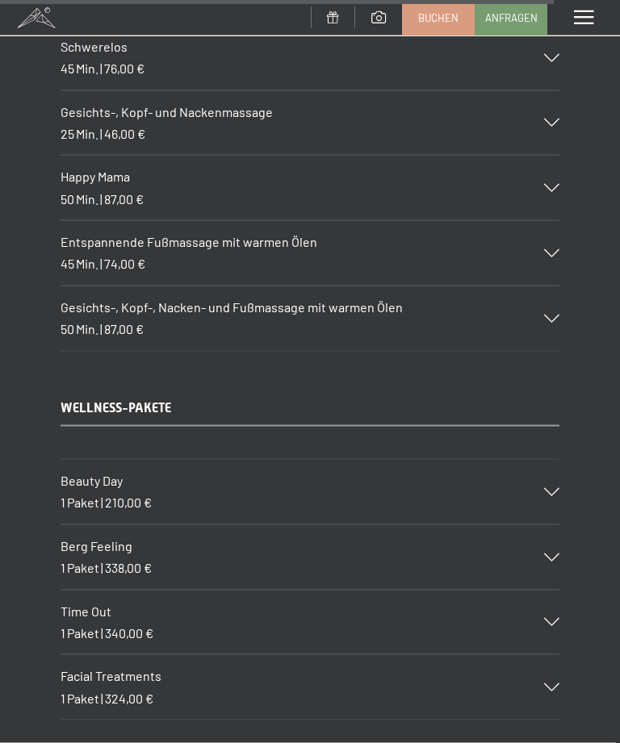
click at [555, 618] on icon at bounding box center [551, 622] width 15 height 8
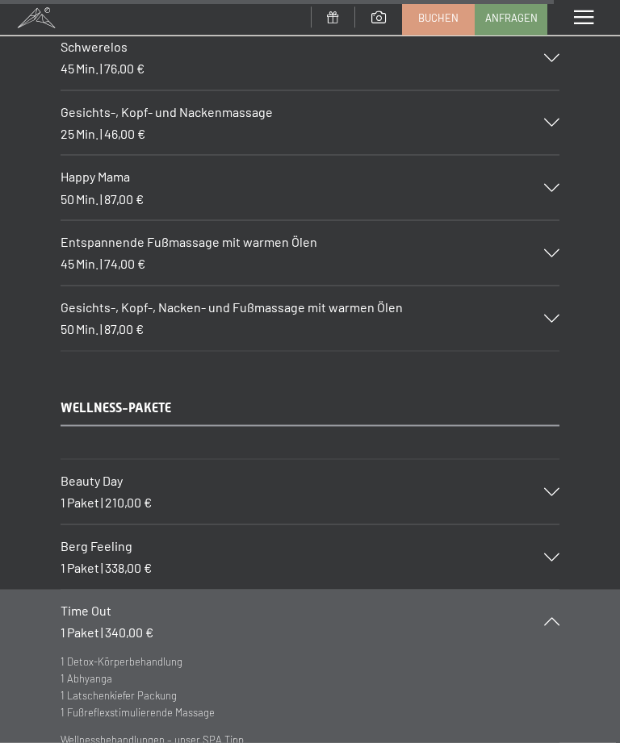
scroll to position [10960, 0]
click at [546, 589] on div "Time Out 1 Paket | 340,00 €" at bounding box center [310, 621] width 499 height 65
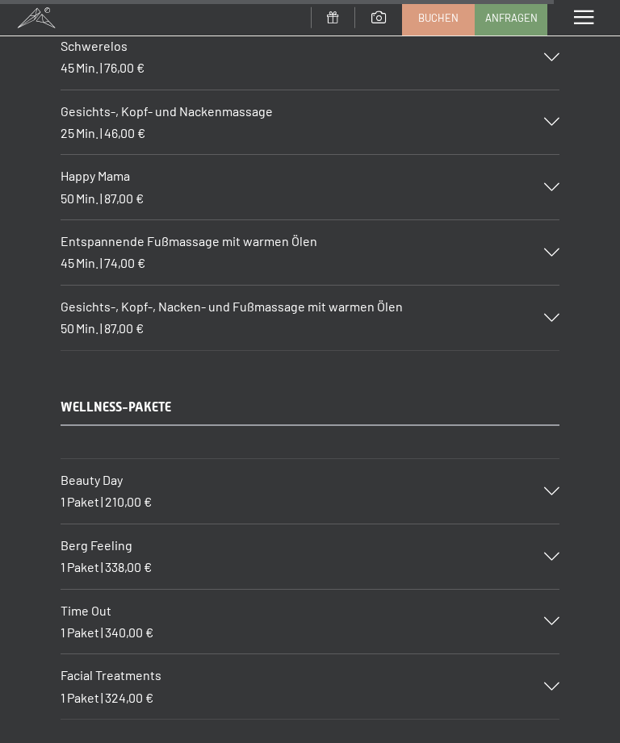
click at [548, 525] on div "Berg Feeling 1 Paket | 338,00 €" at bounding box center [310, 557] width 499 height 65
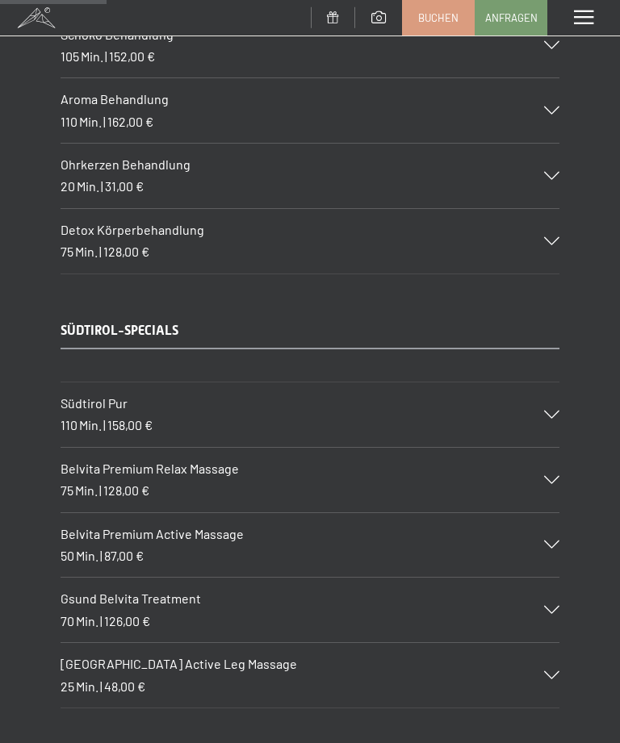
scroll to position [2152, 0]
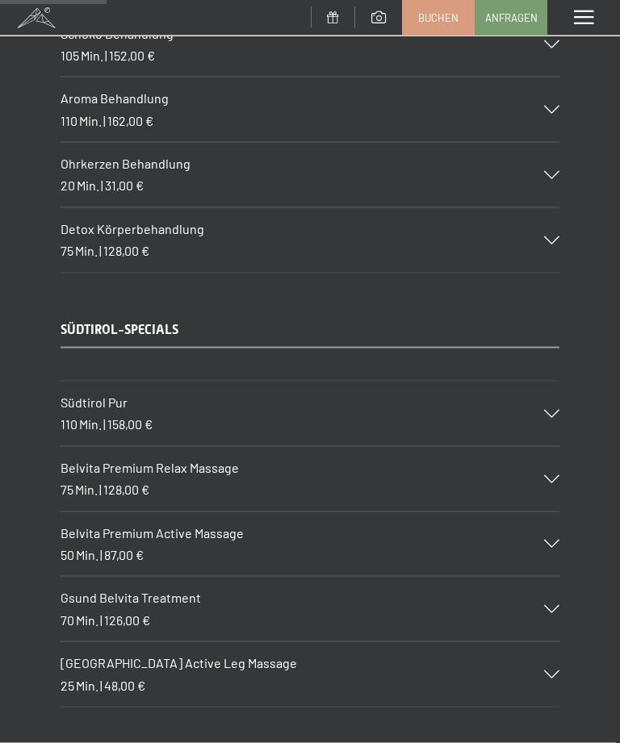
click at [545, 579] on div "Gsund Belvita Treatment 70 Min. | 126,00 €" at bounding box center [310, 609] width 499 height 65
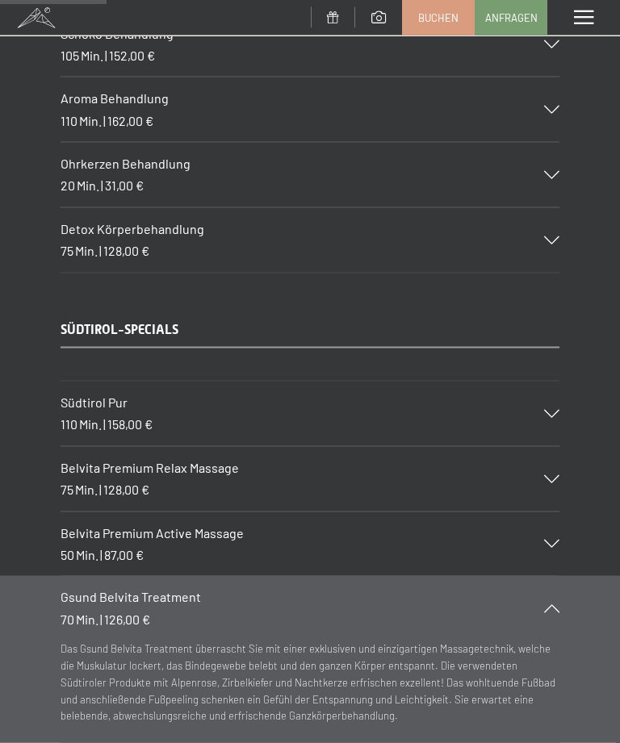
scroll to position [2153, 0]
click at [552, 577] on div "Gsund Belvita Treatment 70 Min. | 126,00 €" at bounding box center [310, 607] width 499 height 65
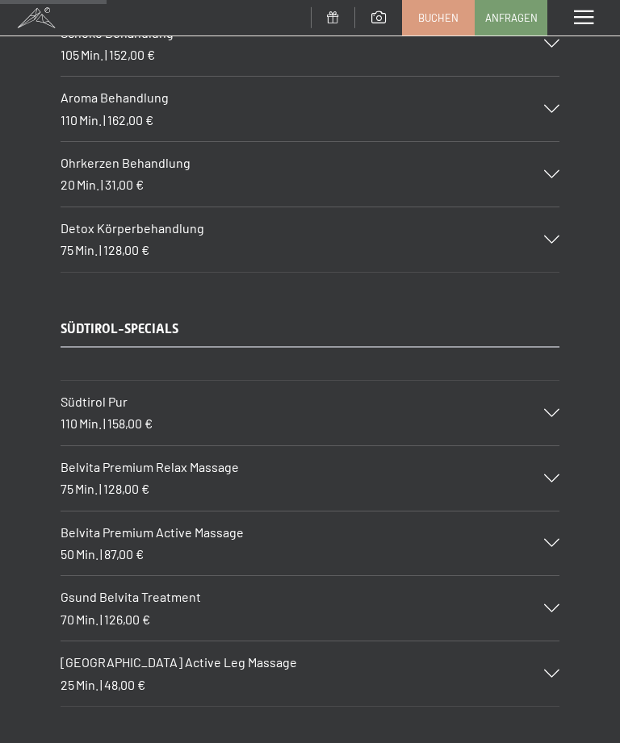
click at [554, 217] on div "Detox Körperbehandlung 75 Min. | 128,00 €" at bounding box center [310, 239] width 499 height 65
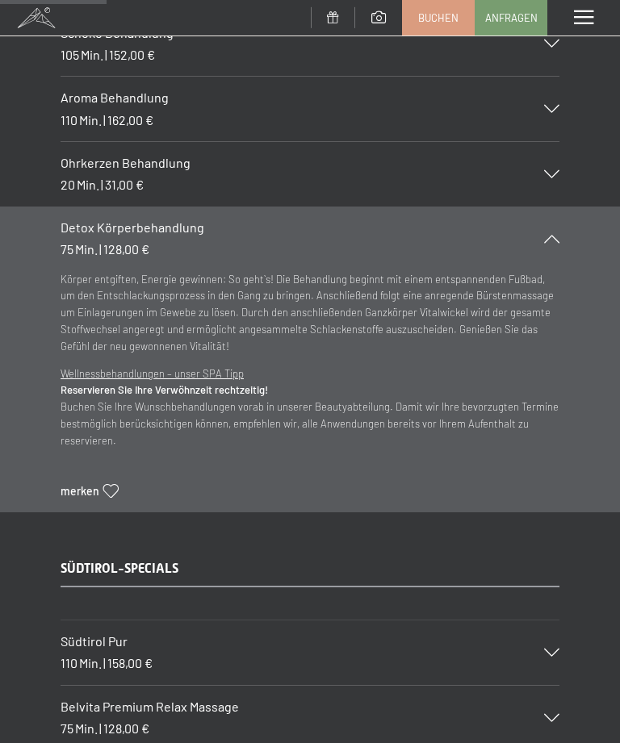
click at [576, 207] on section "Detox Körperbehandlung 75 Min. | 128,00 € Körper entgiften, Energie gewinnen: S…" at bounding box center [310, 360] width 620 height 306
click at [552, 207] on div "Detox Körperbehandlung 75 Min. | 128,00 €" at bounding box center [310, 239] width 499 height 65
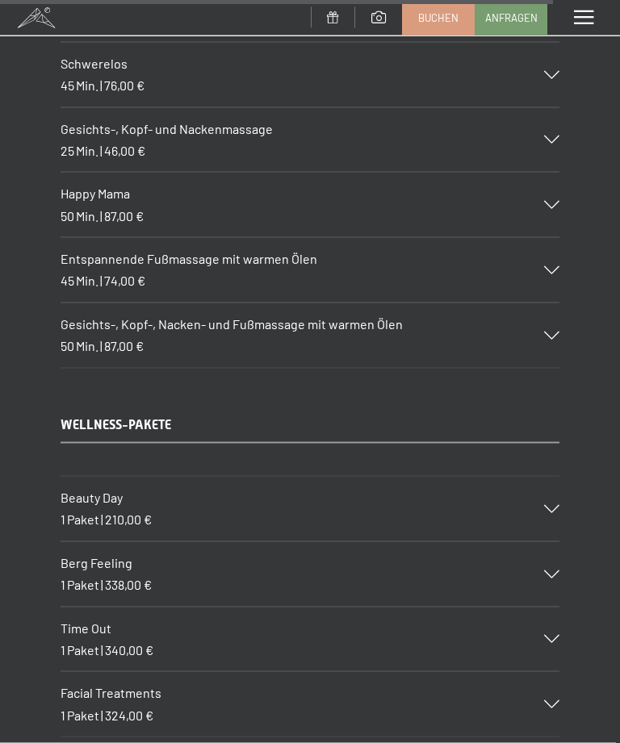
scroll to position [10943, 0]
click at [549, 634] on icon at bounding box center [551, 638] width 15 height 8
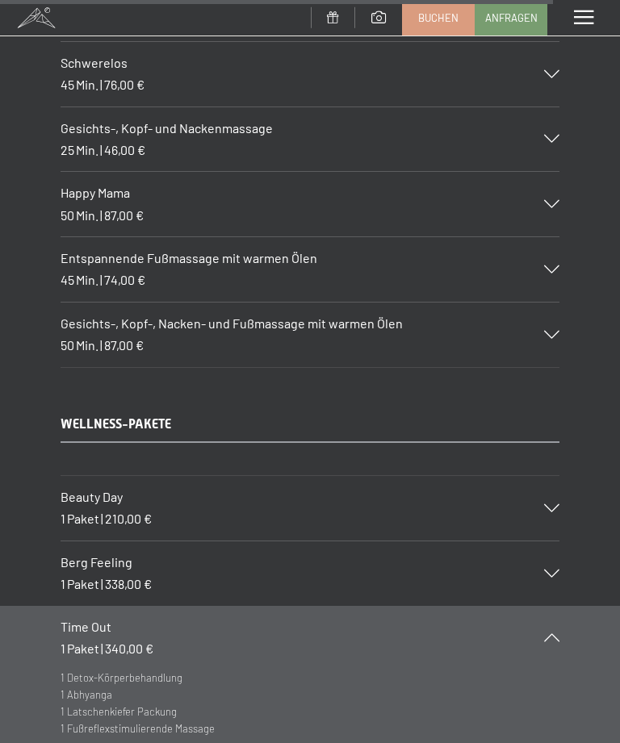
click at [554, 634] on icon at bounding box center [551, 638] width 15 height 8
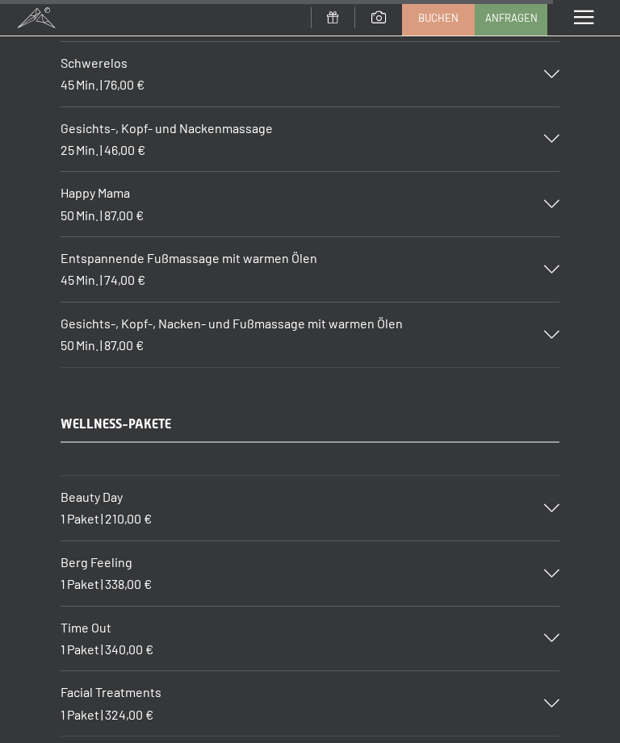
click at [550, 570] on icon at bounding box center [551, 574] width 15 height 8
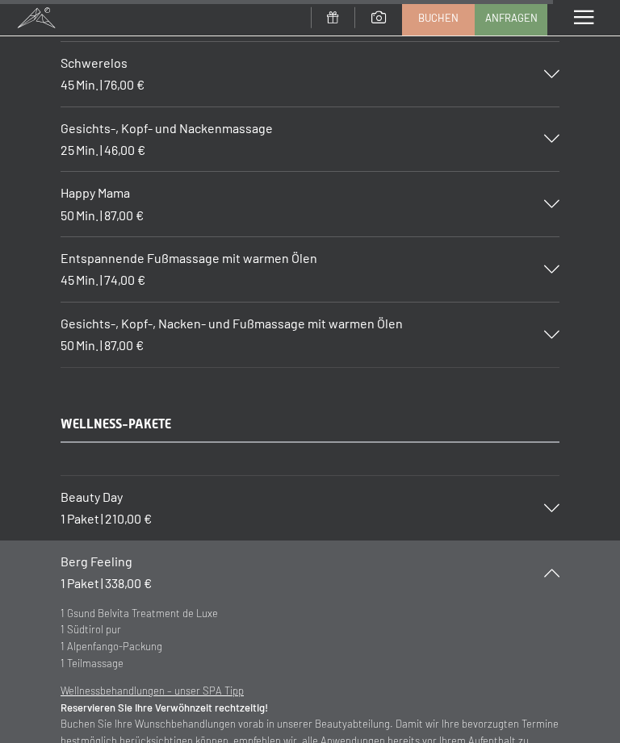
click at [556, 569] on icon at bounding box center [551, 573] width 15 height 8
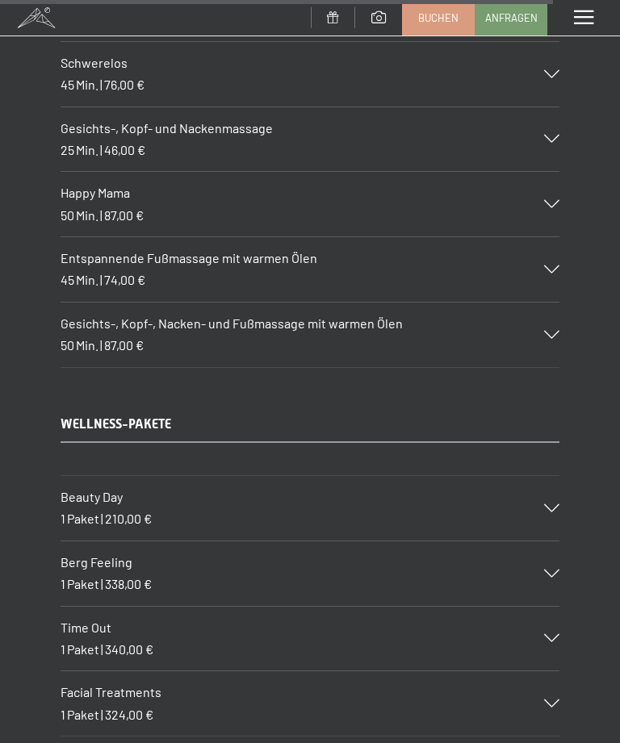
click at [552, 671] on div "Facial Treatments 1 Paket | 324,00 €" at bounding box center [310, 703] width 499 height 65
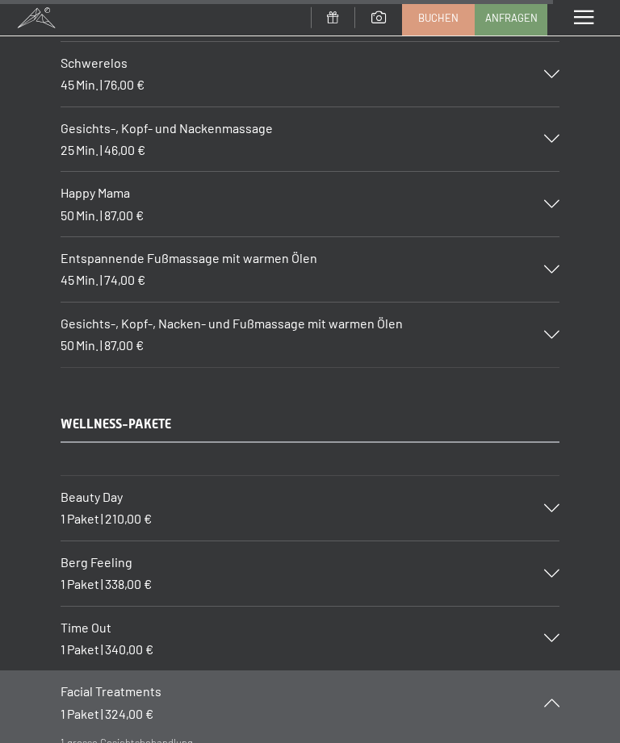
click at [548, 699] on icon at bounding box center [551, 703] width 15 height 8
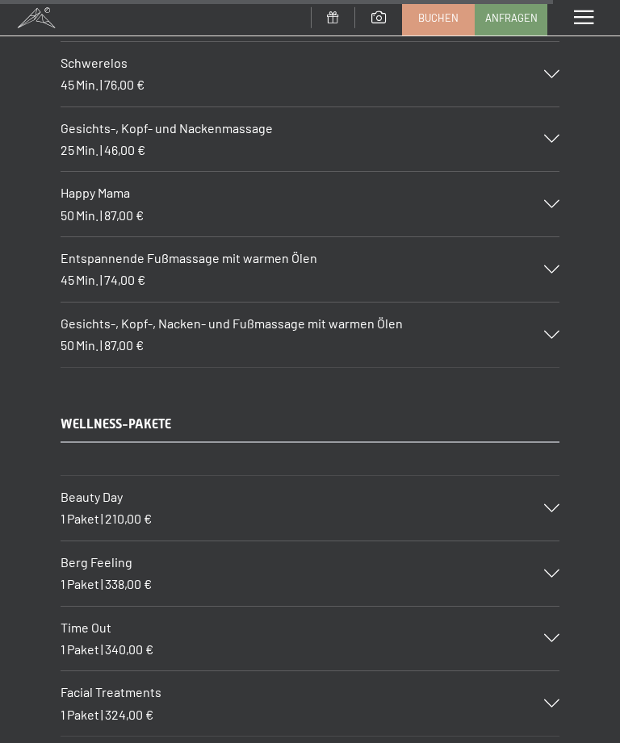
click at [549, 476] on div "Beauty Day 1 Paket | 210,00 €" at bounding box center [310, 508] width 499 height 65
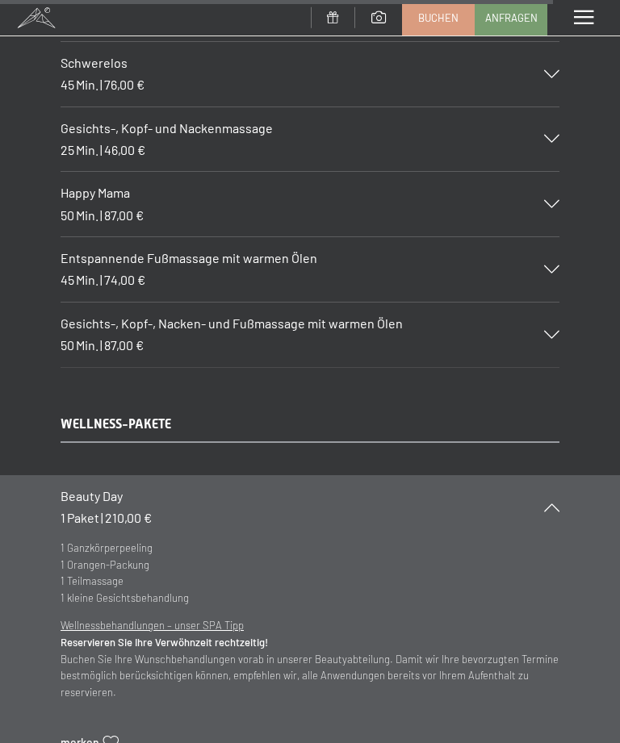
click at [556, 475] on div "Beauty Day 1 Paket | 210,00 €" at bounding box center [310, 507] width 499 height 65
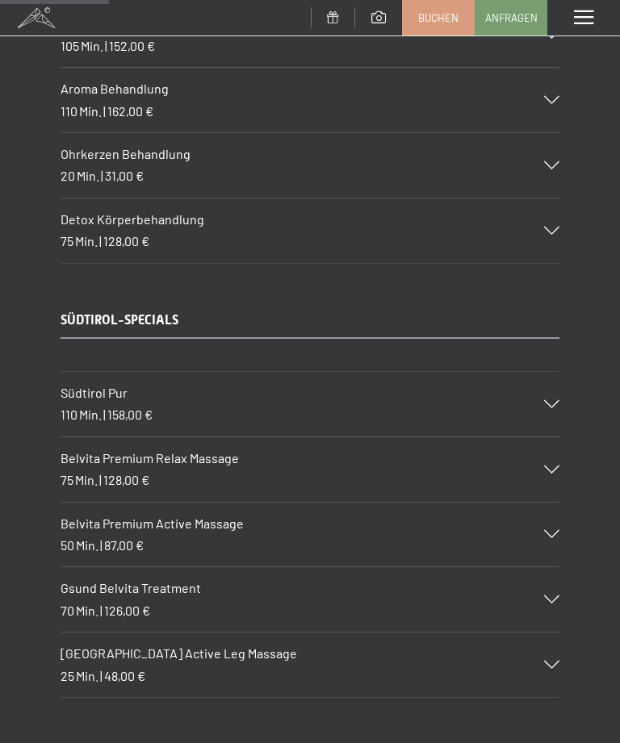
scroll to position [2163, 0]
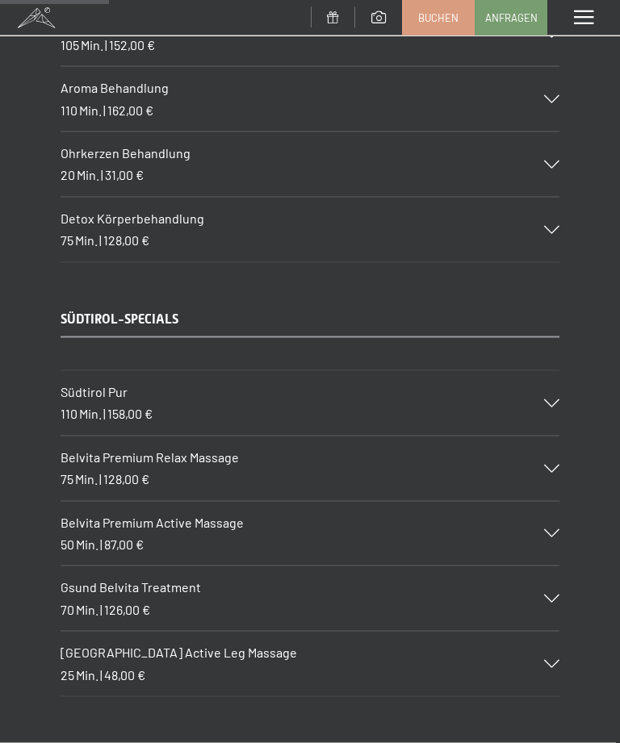
click at [555, 399] on icon at bounding box center [551, 403] width 15 height 8
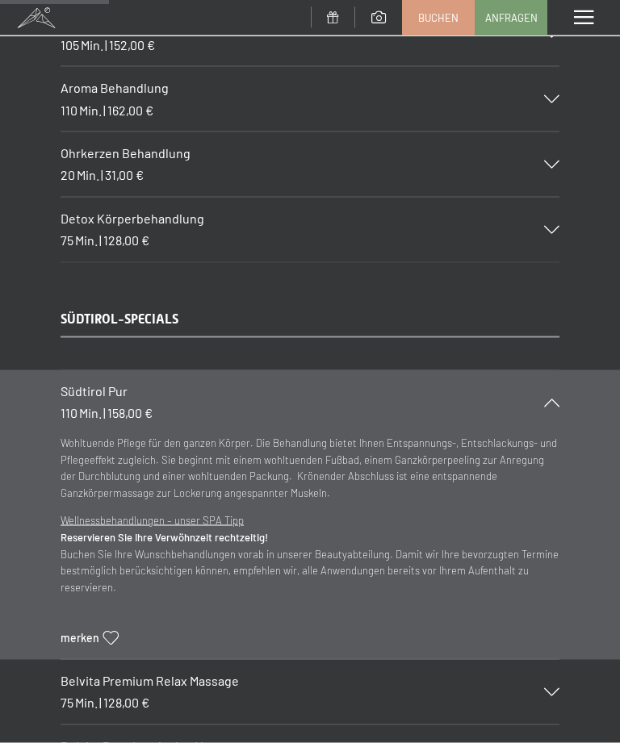
scroll to position [2164, 0]
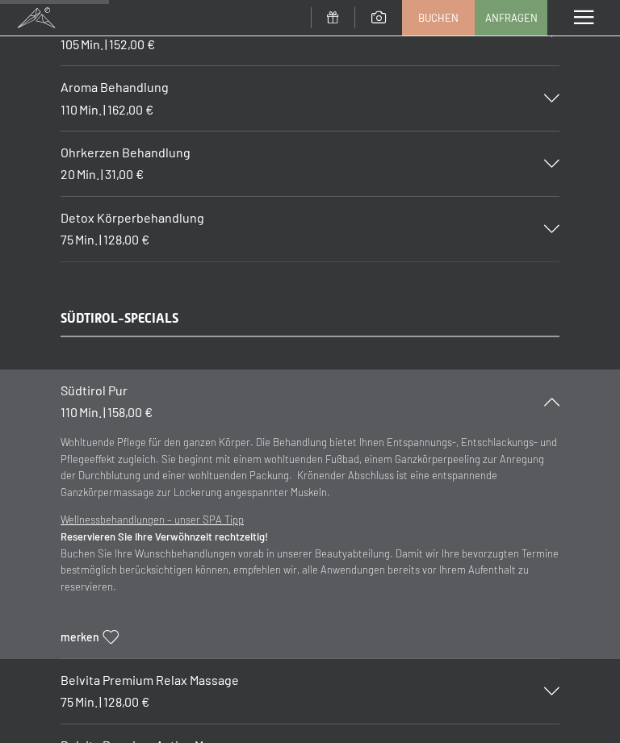
click at [554, 376] on div "Südtirol Pur 110 Min. | 158,00 €" at bounding box center [310, 402] width 499 height 65
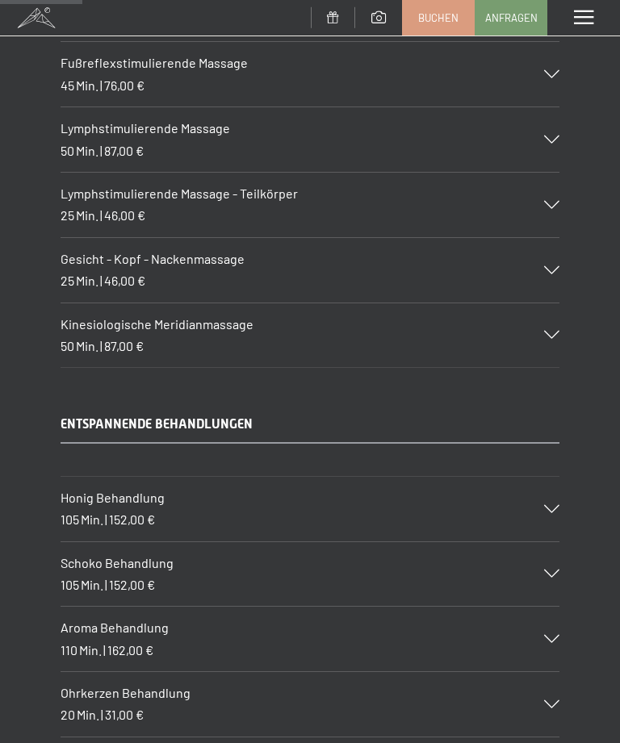
scroll to position [1622, 0]
click at [552, 311] on div "Kinesiologische Meridianmassage 50 Min. | 87,00 €" at bounding box center [310, 336] width 499 height 65
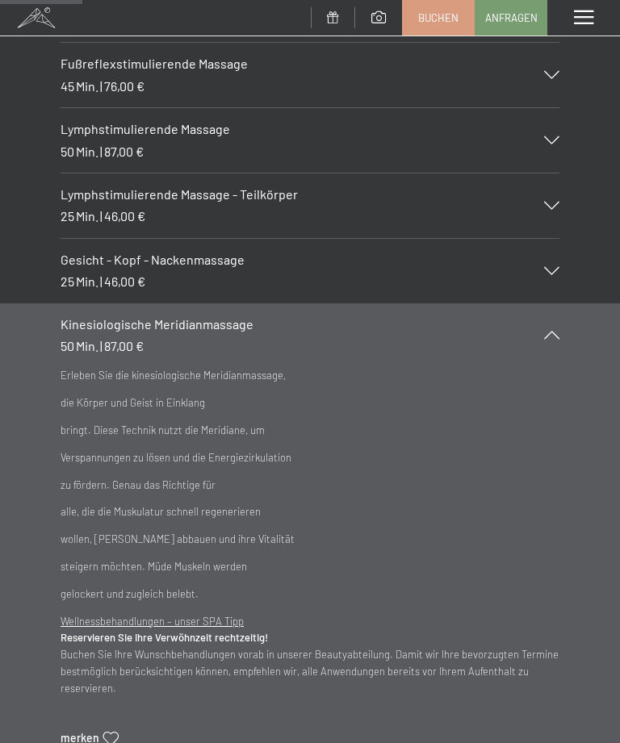
click at [559, 331] on div at bounding box center [542, 335] width 36 height 8
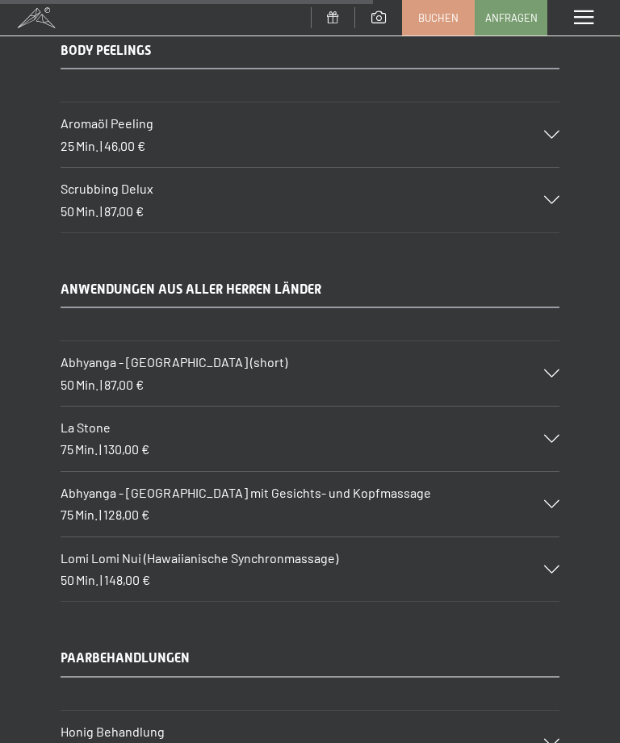
scroll to position [7395, 0]
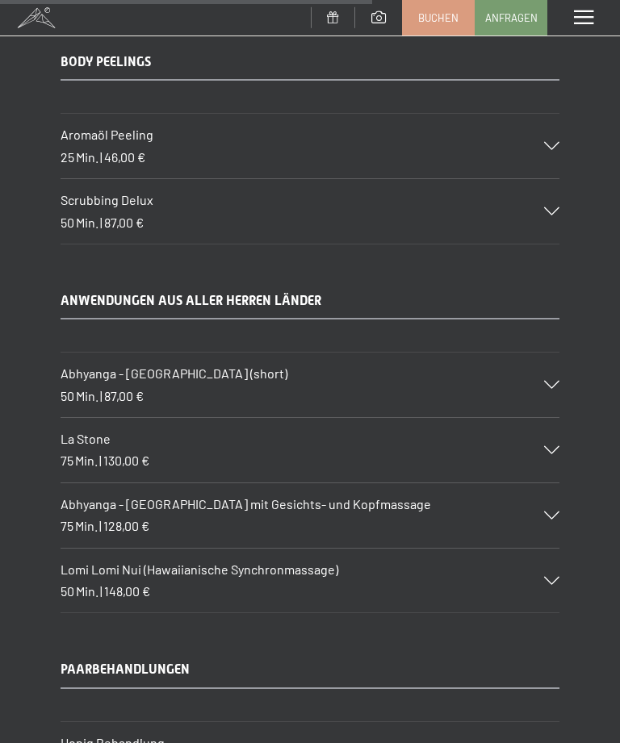
click at [545, 483] on div "Abhyanga - Ganzkörpermassage mit Gesichts- und Kopfmassage 75 Min. | 128,00 €" at bounding box center [310, 515] width 499 height 65
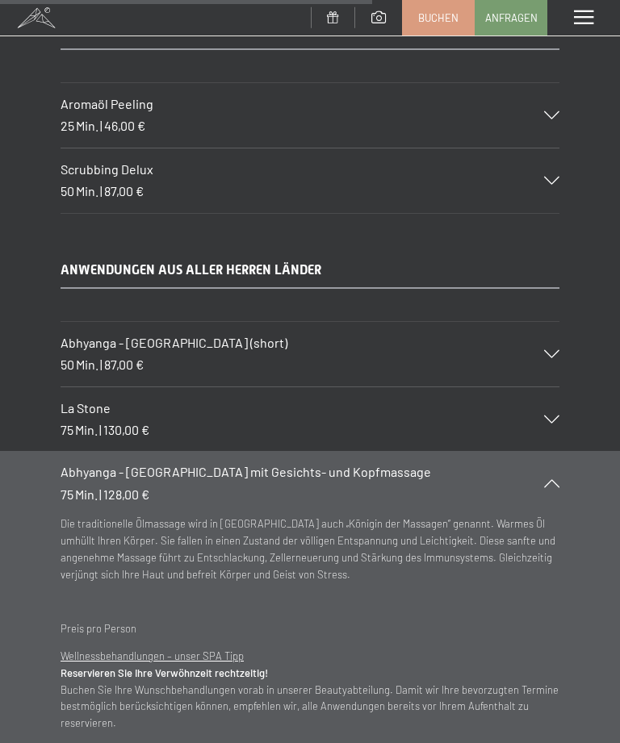
click at [544, 451] on div "Abhyanga - Ganzkörpermassage mit Gesichts- und Kopfmassage 75 Min. | 128,00 €" at bounding box center [310, 483] width 499 height 65
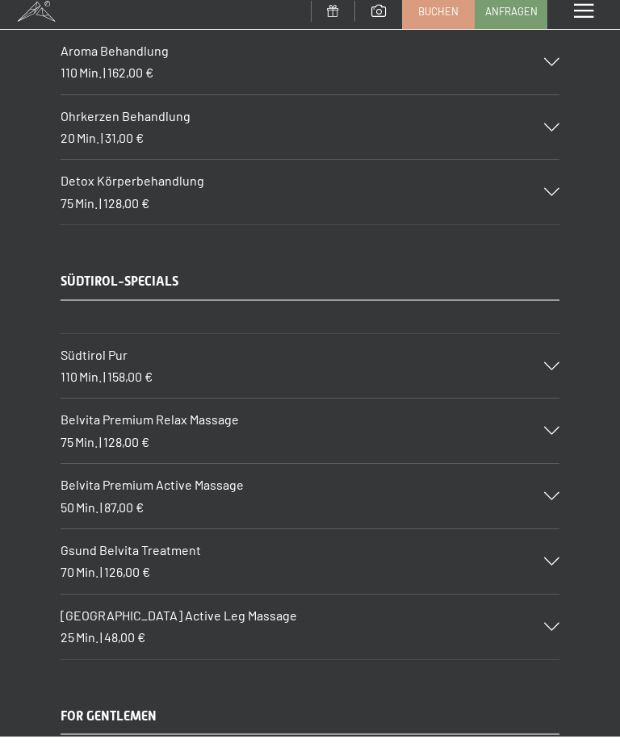
scroll to position [2177, 0]
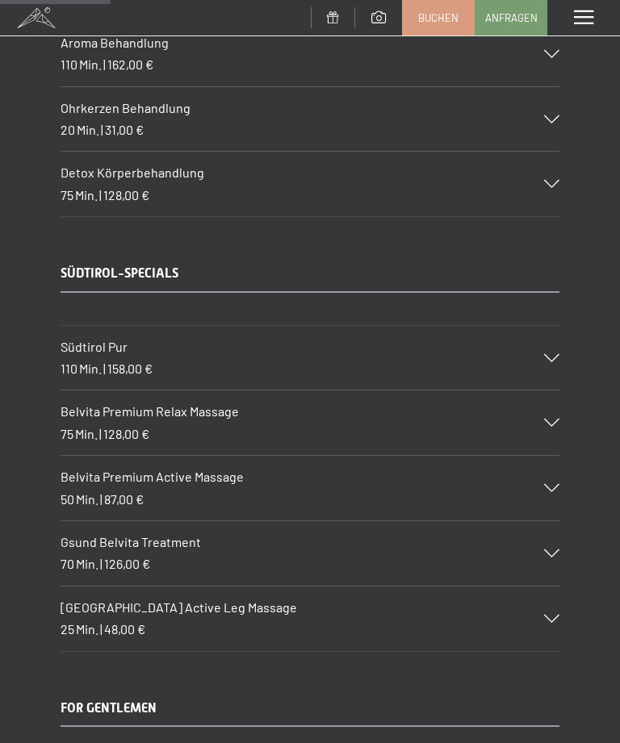
click at [546, 484] on icon at bounding box center [551, 488] width 15 height 8
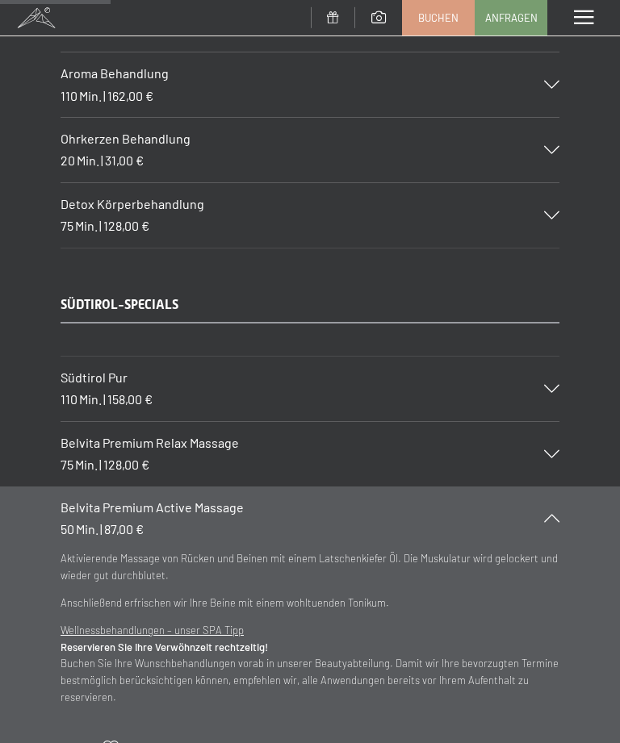
click at [549, 514] on icon at bounding box center [551, 518] width 15 height 8
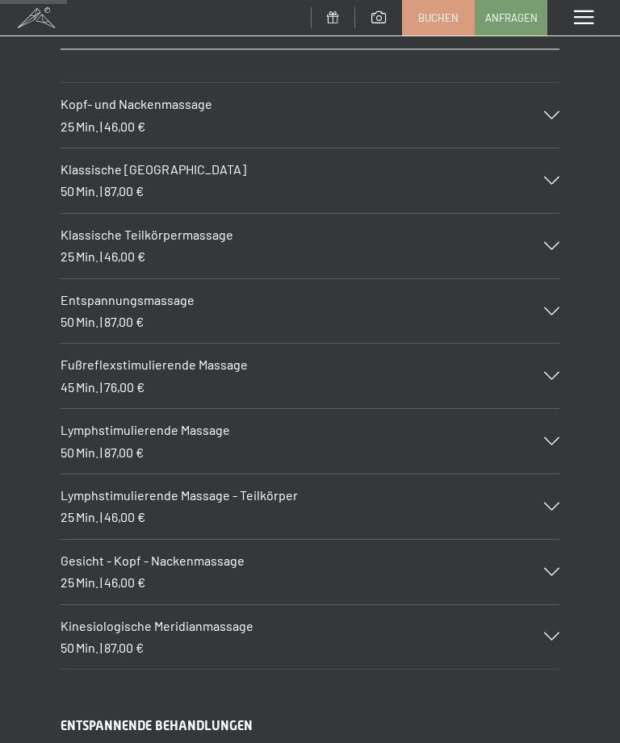
scroll to position [1320, 0]
click at [554, 634] on icon at bounding box center [551, 638] width 15 height 8
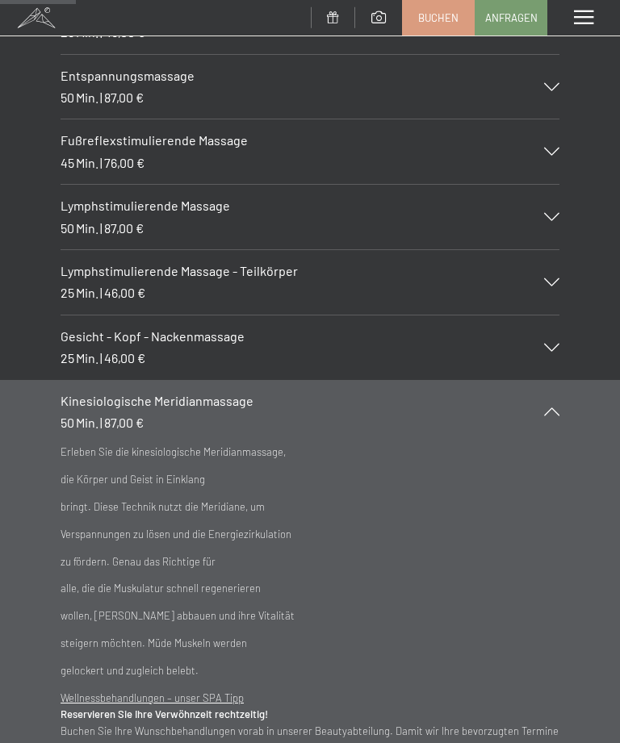
scroll to position [1545, 0]
click at [558, 408] on icon at bounding box center [551, 412] width 15 height 8
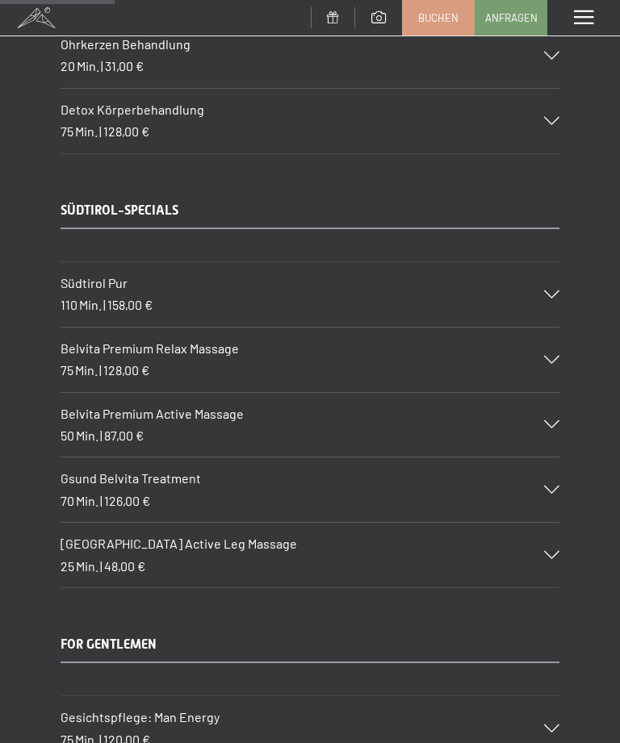
scroll to position [2273, 0]
click at [552, 355] on icon at bounding box center [551, 359] width 15 height 8
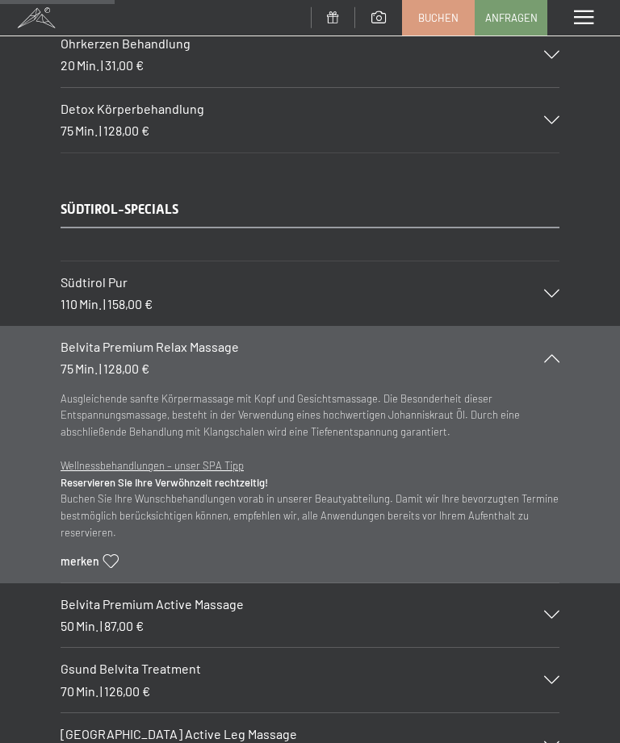
click at [559, 354] on div at bounding box center [542, 358] width 36 height 8
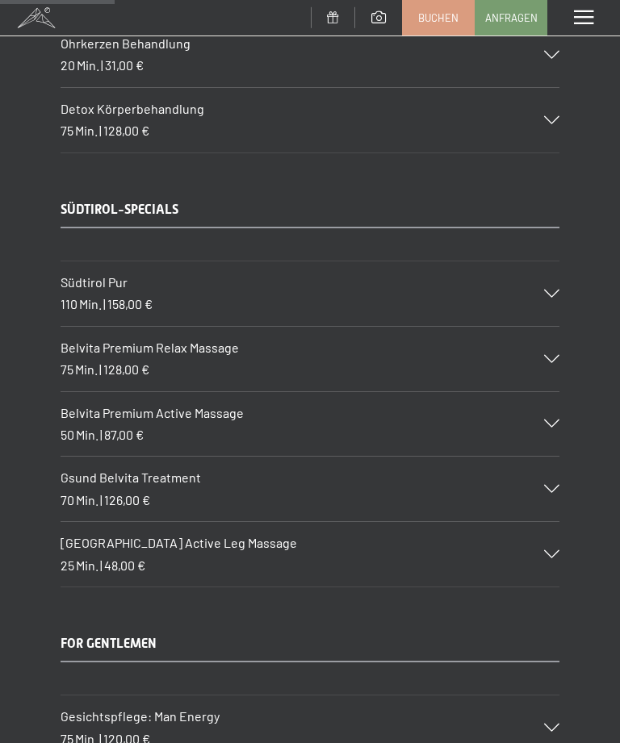
click at [550, 420] on icon at bounding box center [551, 424] width 15 height 8
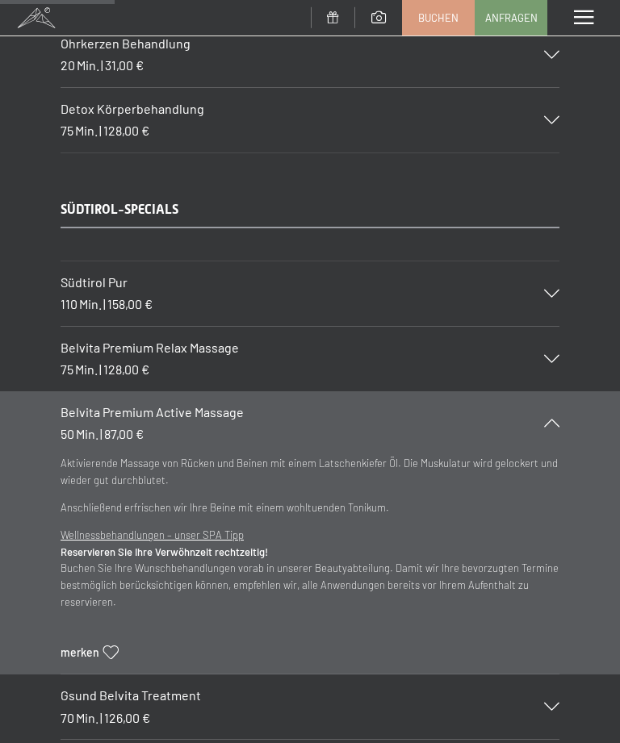
click at [558, 394] on div "Belvita Premium Active Massage 50 Min. | 87,00 €" at bounding box center [310, 423] width 499 height 65
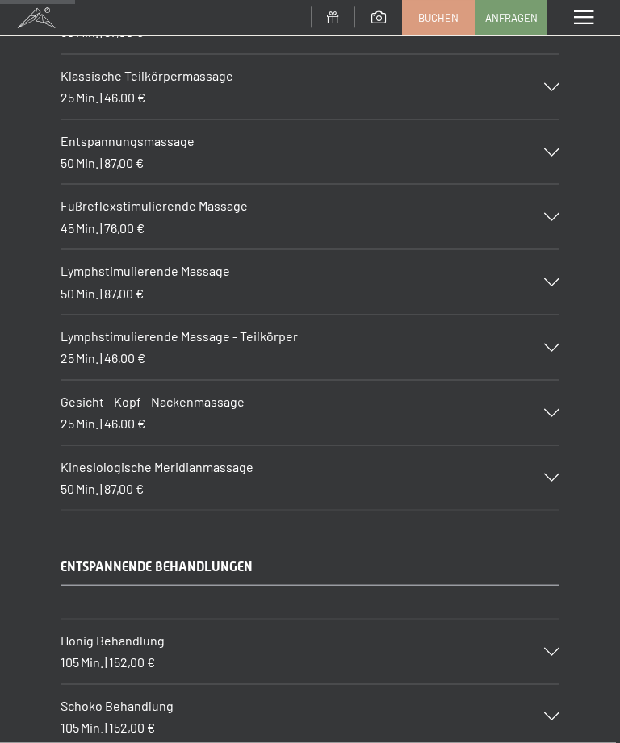
scroll to position [1481, 0]
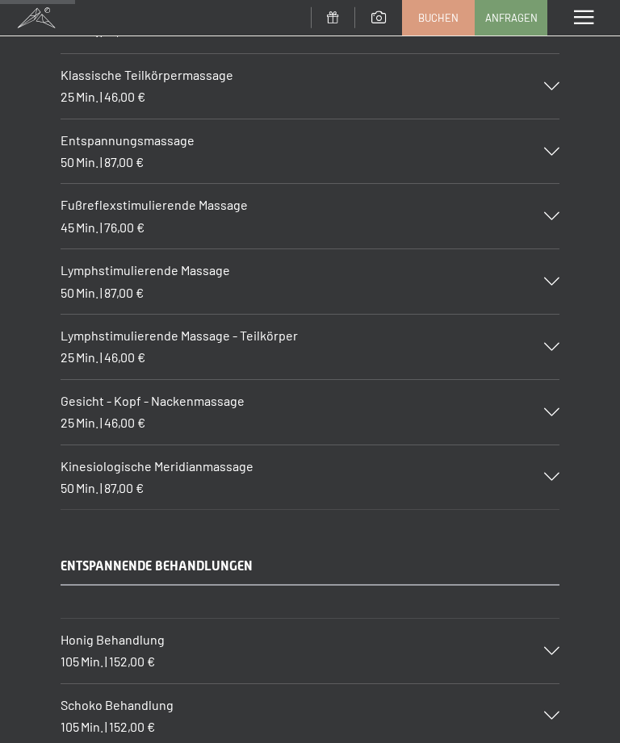
click at [205, 428] on span "Einwilligung Marketing*" at bounding box center [223, 420] width 133 height 16
click at [148, 428] on input "Einwilligung Marketing*" at bounding box center [140, 420] width 16 height 16
checkbox input "false"
click at [546, 452] on div "Kinesiologische Meridianmassage 50 Min. | 87,00 €" at bounding box center [310, 477] width 499 height 65
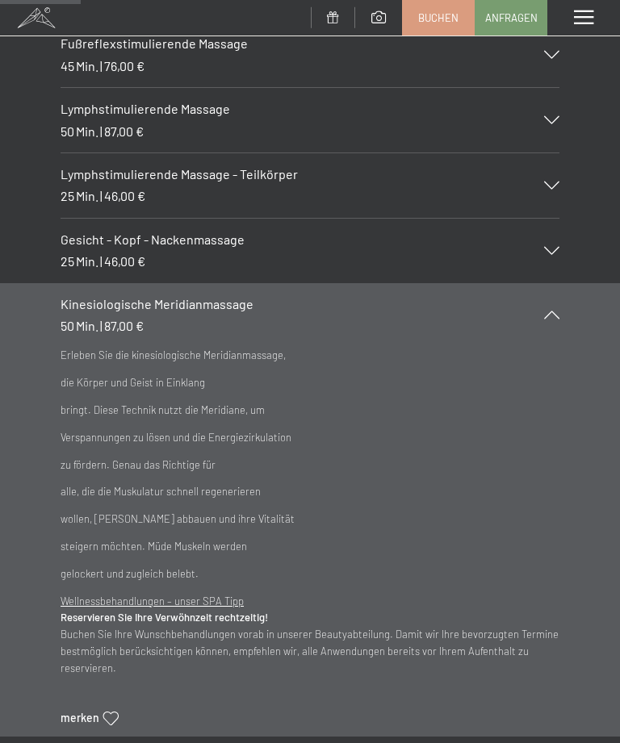
scroll to position [1643, 0]
click at [230, 594] on u "Wellnessbehandlungen – unser SPA Tipp" at bounding box center [152, 600] width 183 height 13
click at [186, 594] on u "Wellnessbehandlungen – unser SPA Tipp" at bounding box center [152, 600] width 183 height 13
click at [163, 594] on u "Wellnessbehandlungen – unser SPA Tipp" at bounding box center [152, 600] width 183 height 13
click at [228, 606] on p "Wellnessbehandlungen – unser SPA Tipp Reservieren Sie Ihre Verwöhnzeit rechtzei…" at bounding box center [310, 634] width 499 height 84
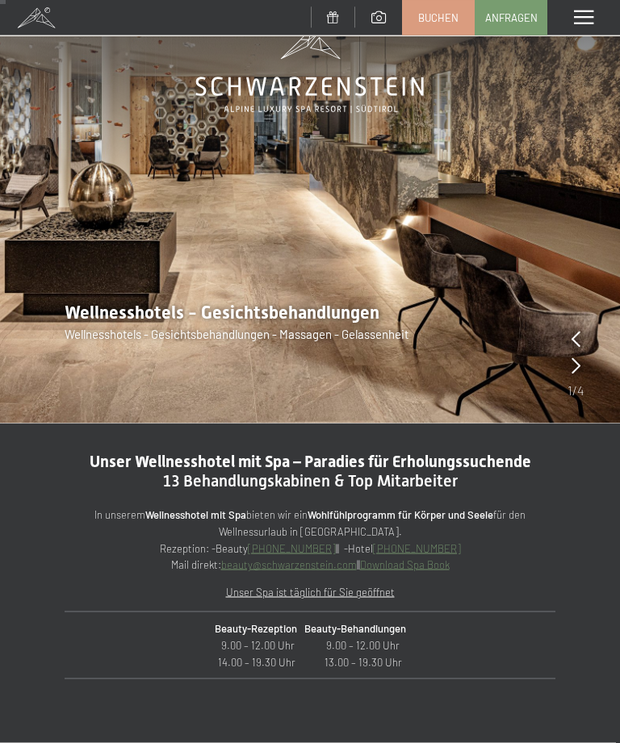
scroll to position [0, 0]
